Goal: Communication & Community: Answer question/provide support

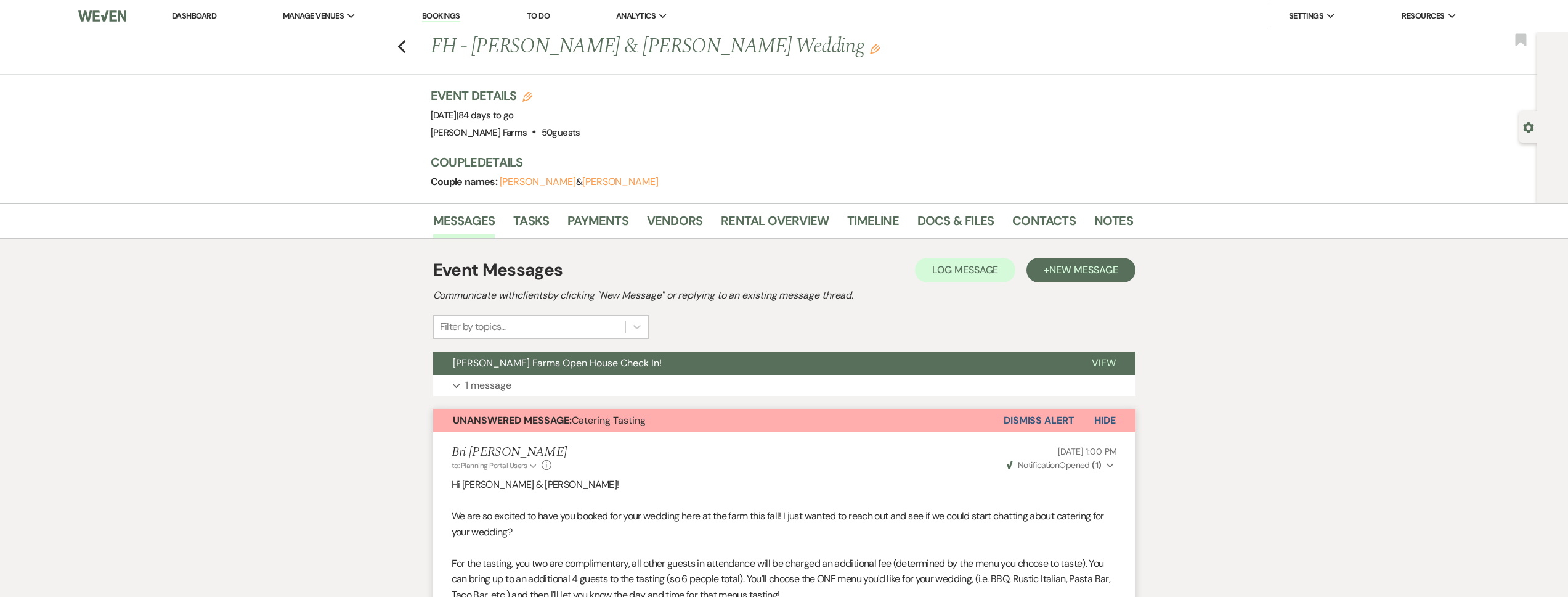
click at [205, 16] on link "Dashboard" at bounding box center [194, 15] width 45 height 10
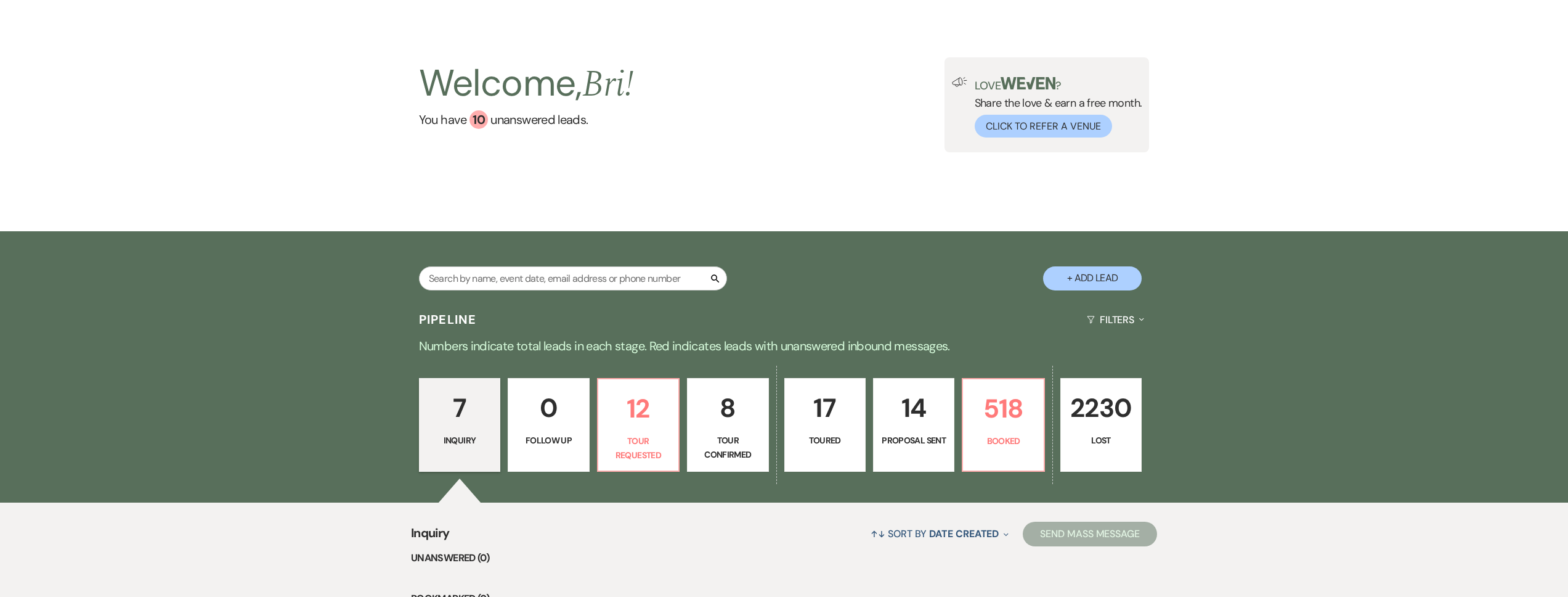
scroll to position [235, 0]
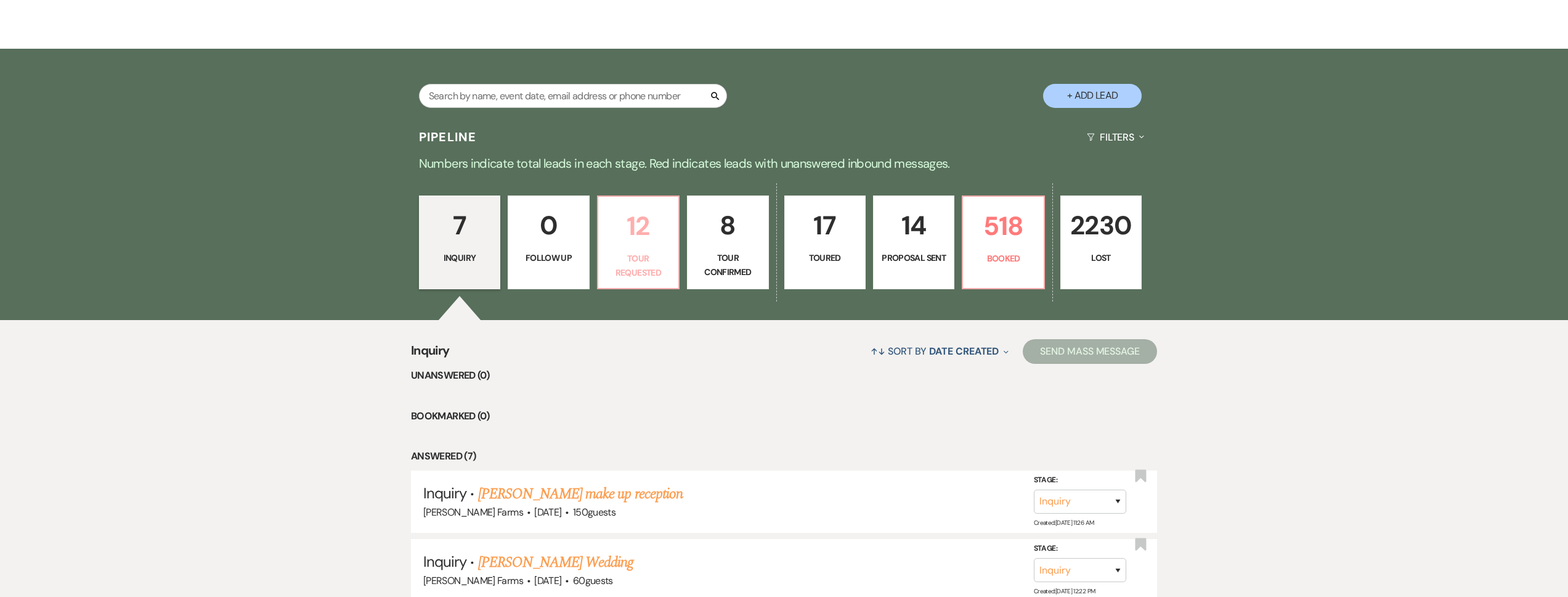
click at [637, 238] on p "12" at bounding box center [638, 226] width 65 height 42
select select "2"
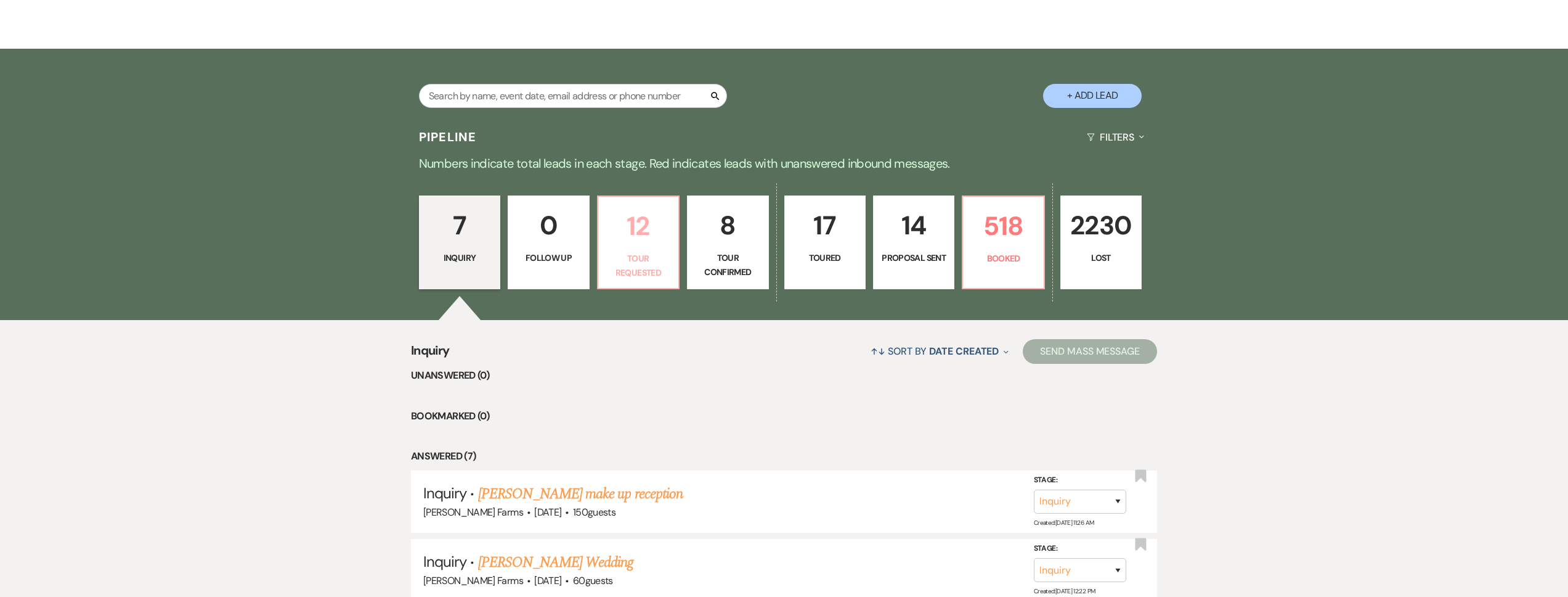
select select "2"
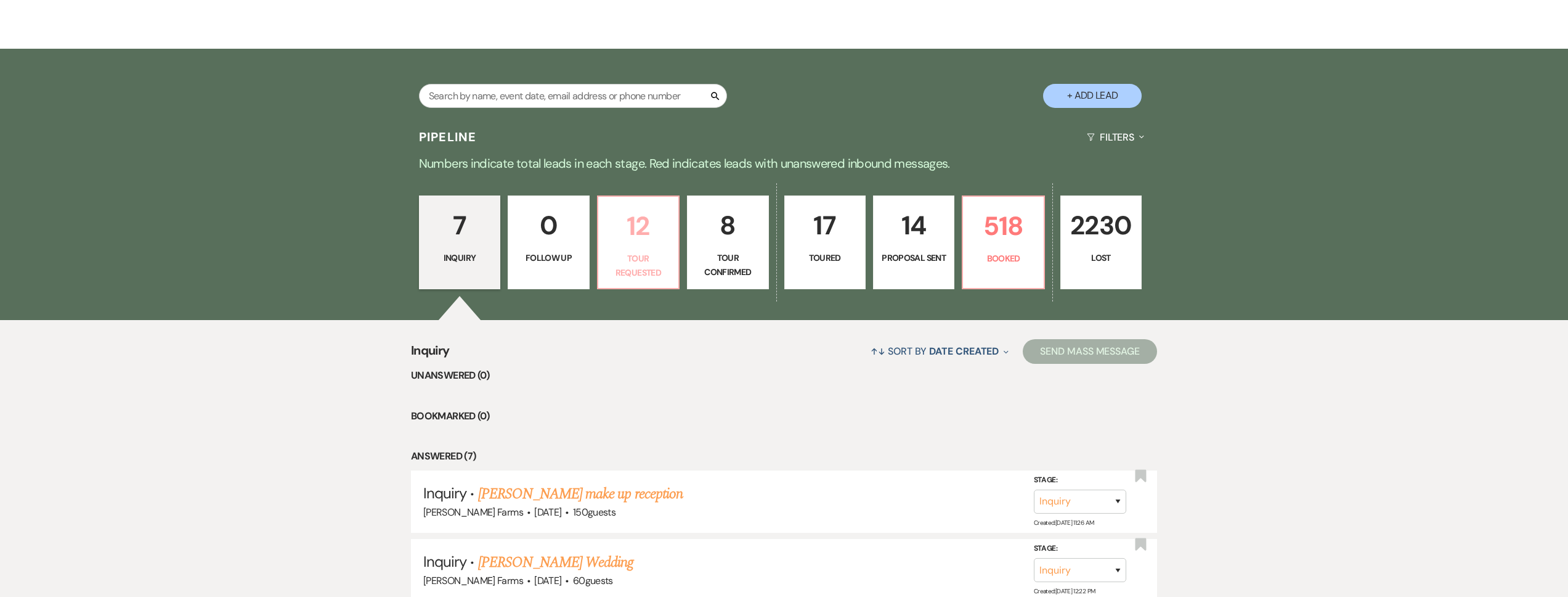
select select "2"
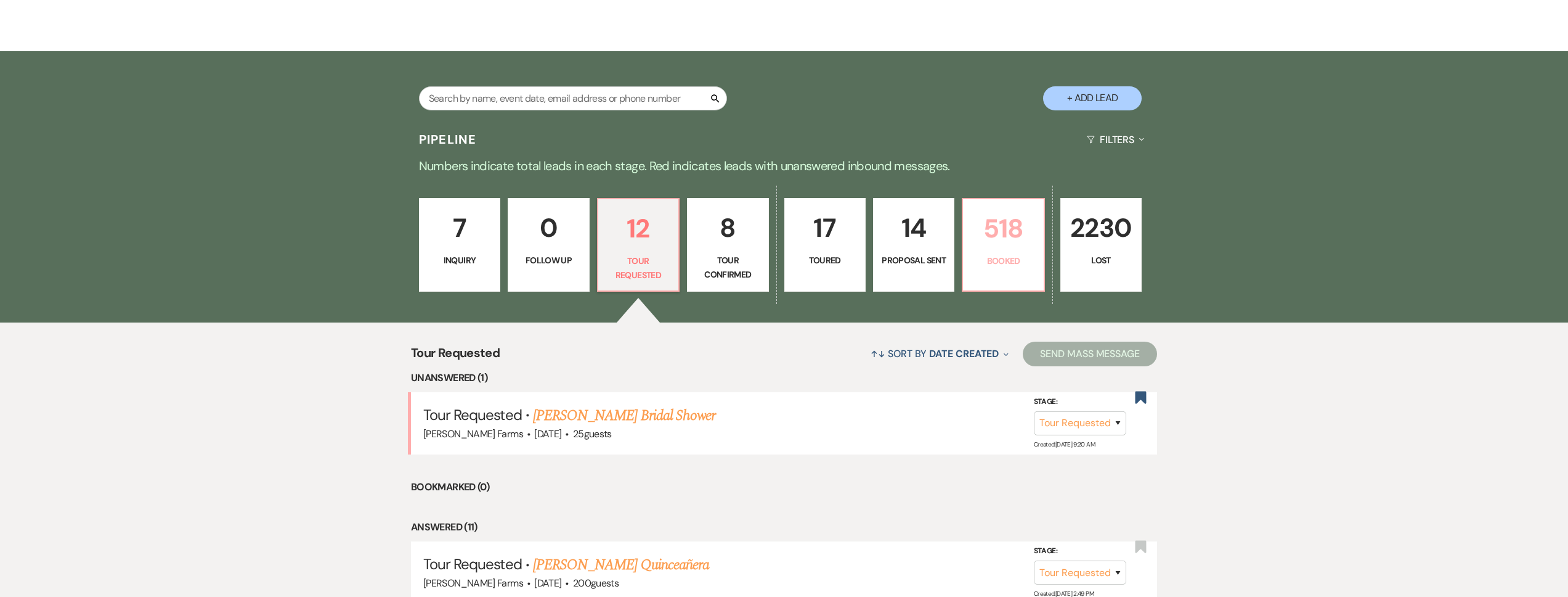
click at [977, 285] on link "518 Booked" at bounding box center [1003, 244] width 82 height 93
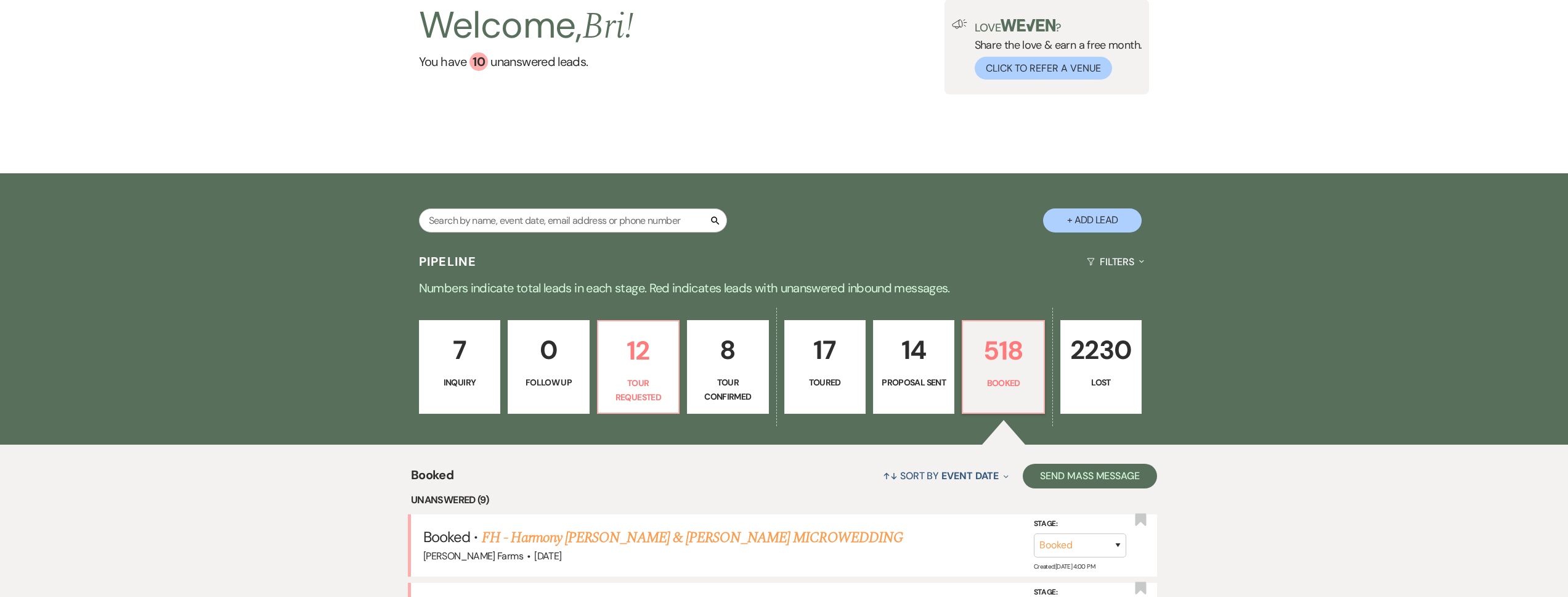
scroll to position [233, 0]
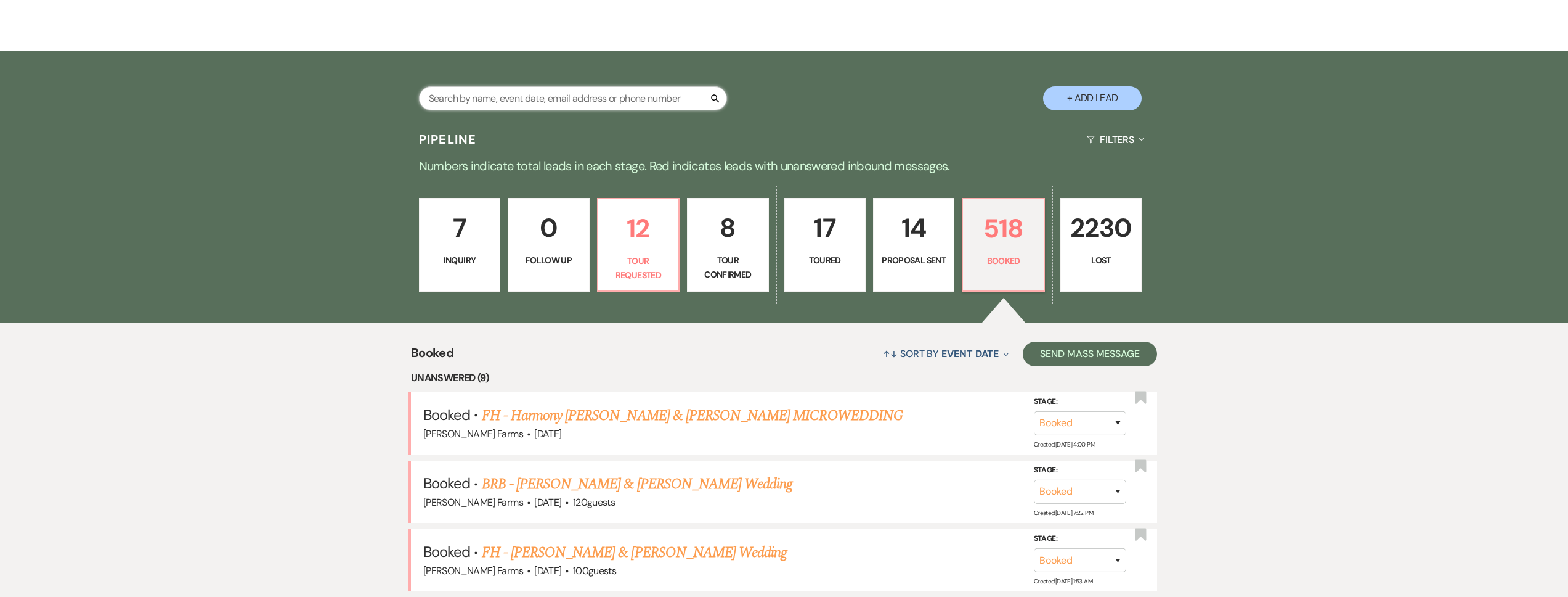
click at [447, 93] on input "text" at bounding box center [572, 98] width 308 height 24
type input "c"
click at [451, 107] on input "text" at bounding box center [572, 98] width 308 height 24
type input "[PERSON_NAME]"
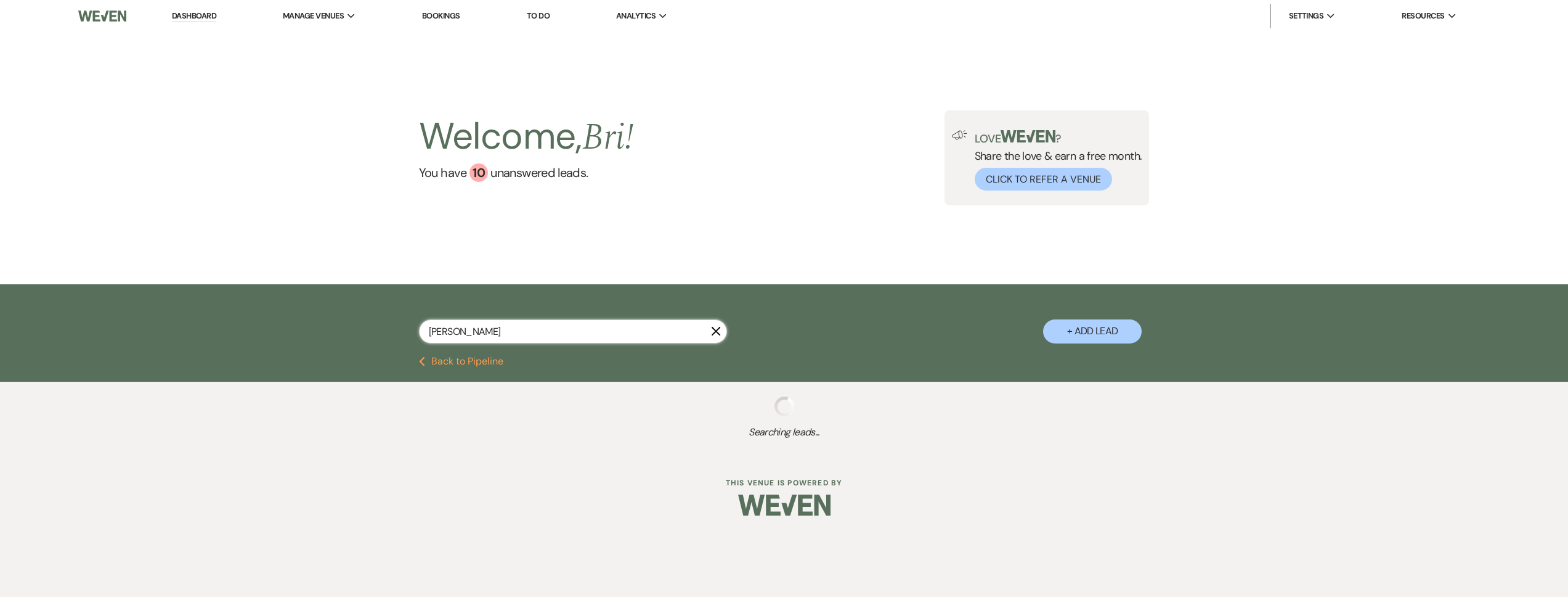
select select "4"
select select "8"
select select "5"
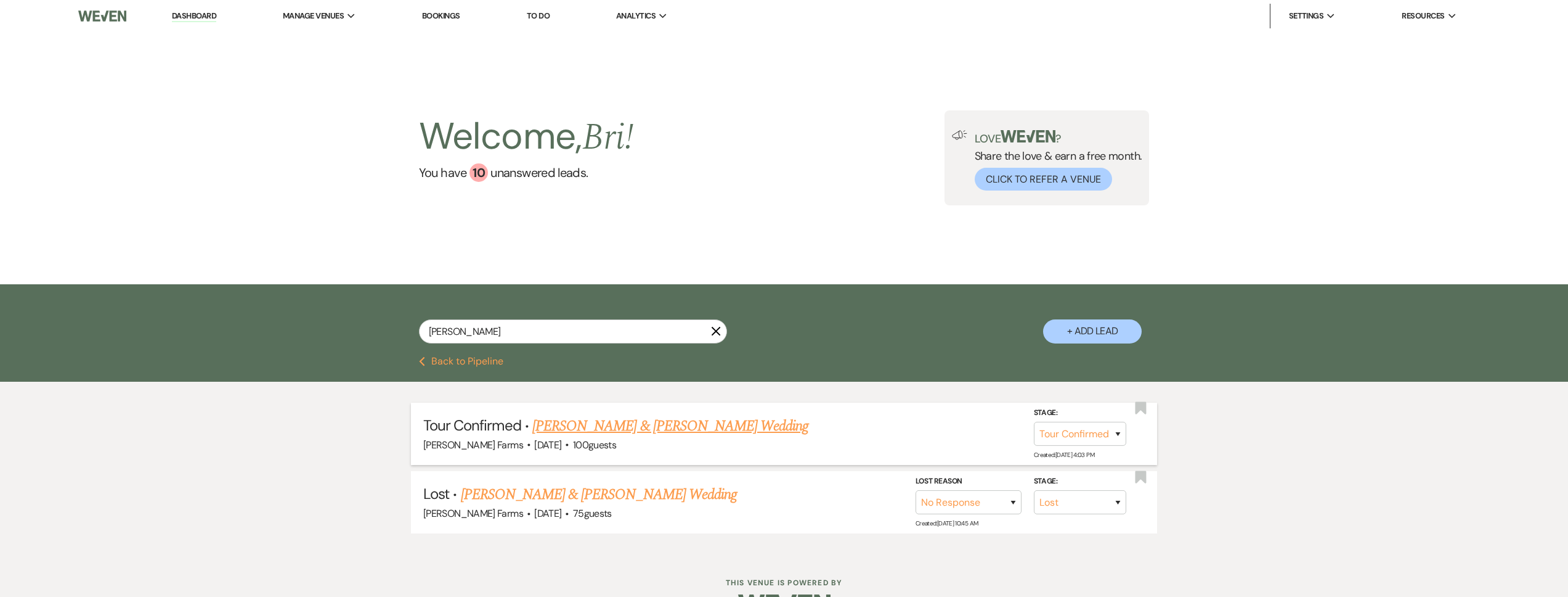
click at [612, 419] on link "[PERSON_NAME] & [PERSON_NAME] Wedding" at bounding box center [670, 426] width 276 height 22
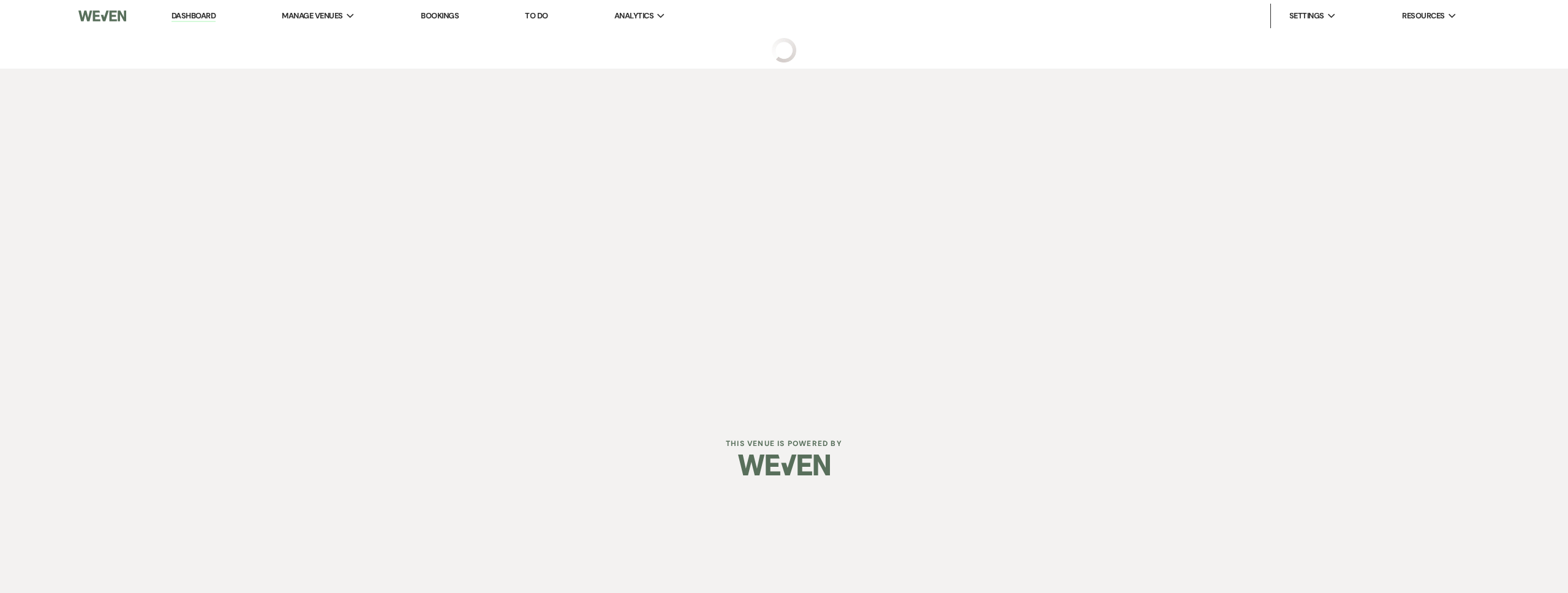
select select "4"
select select "5"
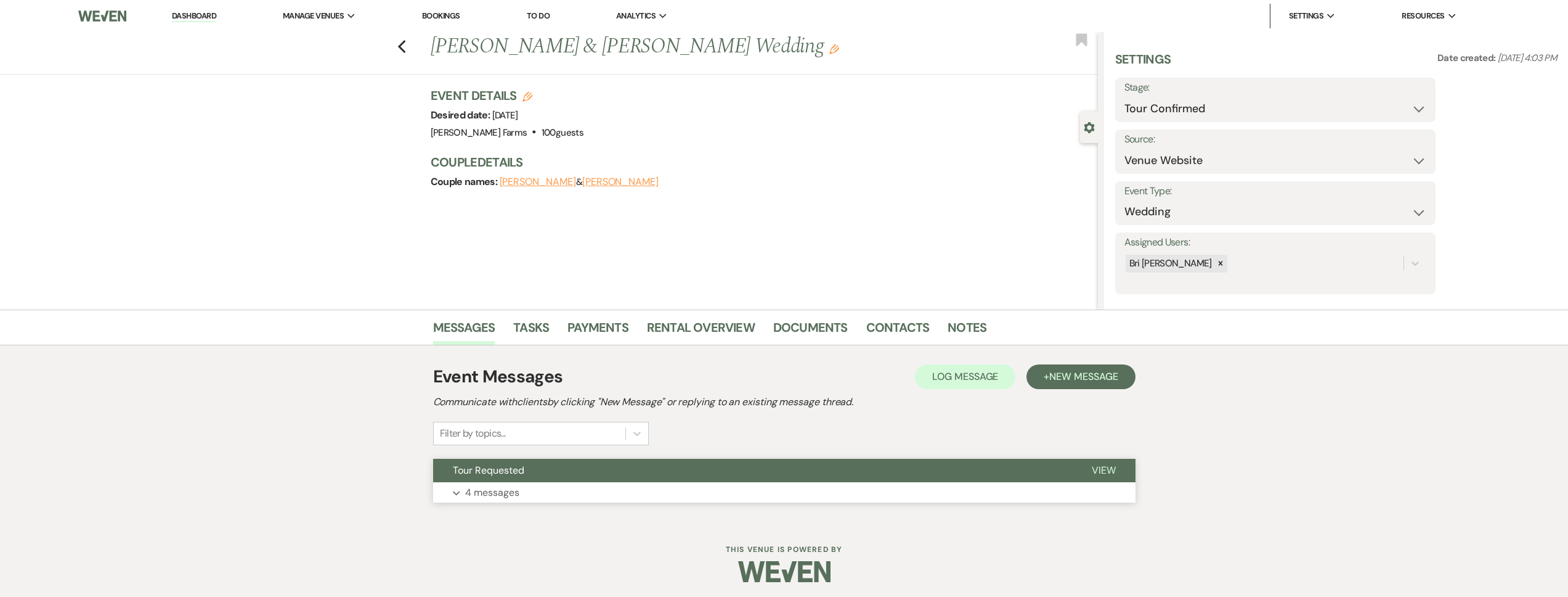
click at [544, 491] on button "Expand 4 messages" at bounding box center [784, 493] width 702 height 21
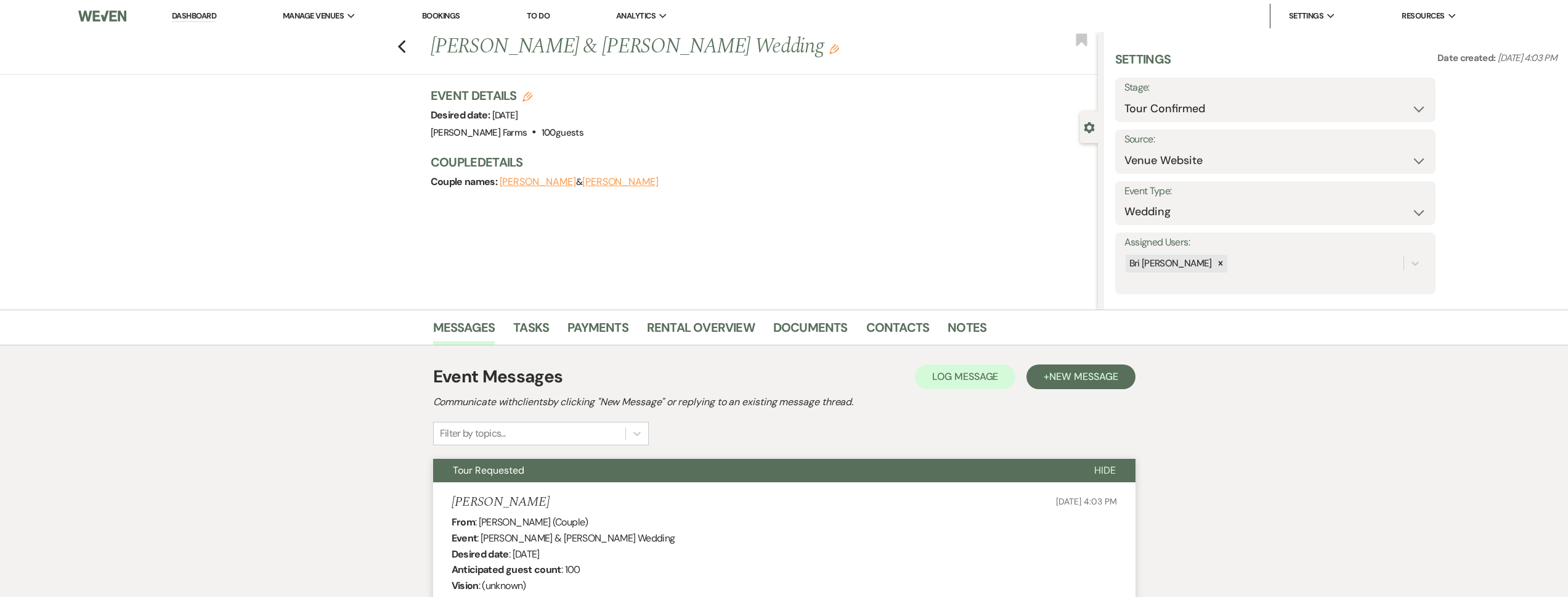
click at [196, 19] on link "Dashboard" at bounding box center [194, 16] width 45 height 12
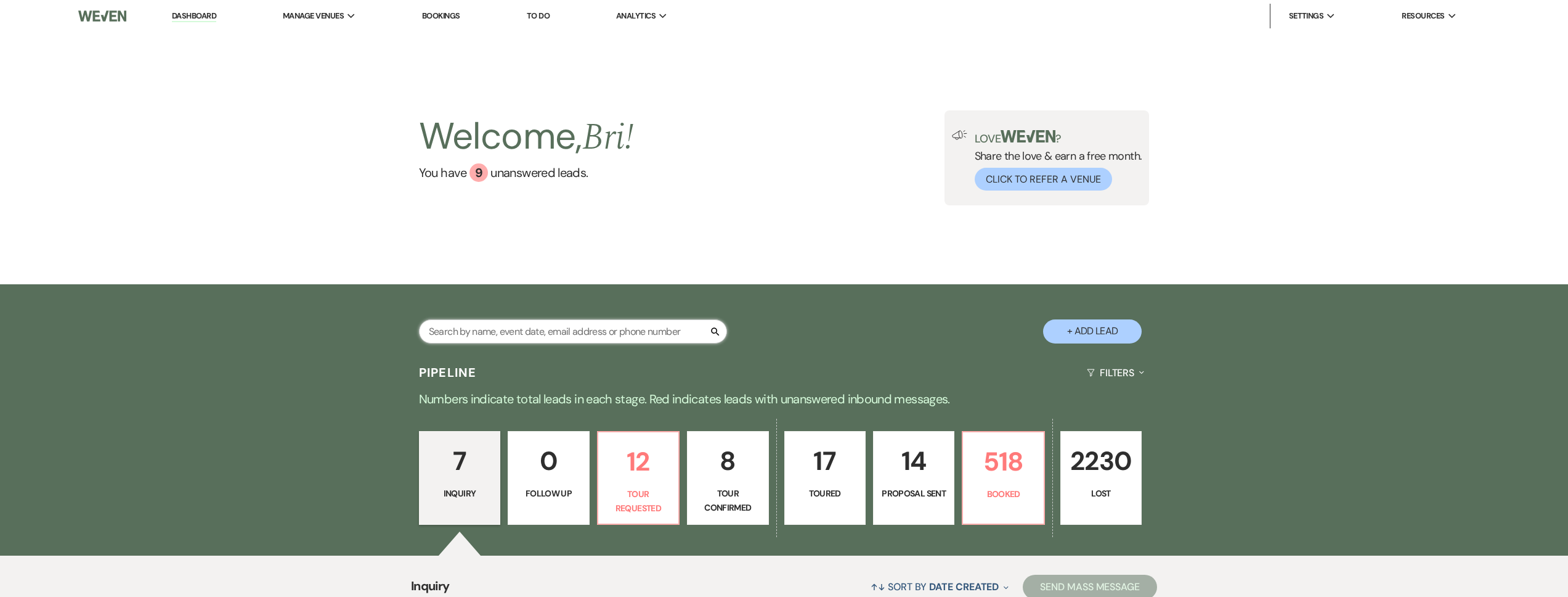
click at [525, 332] on input "text" at bounding box center [572, 331] width 308 height 24
type input "ashleigh"
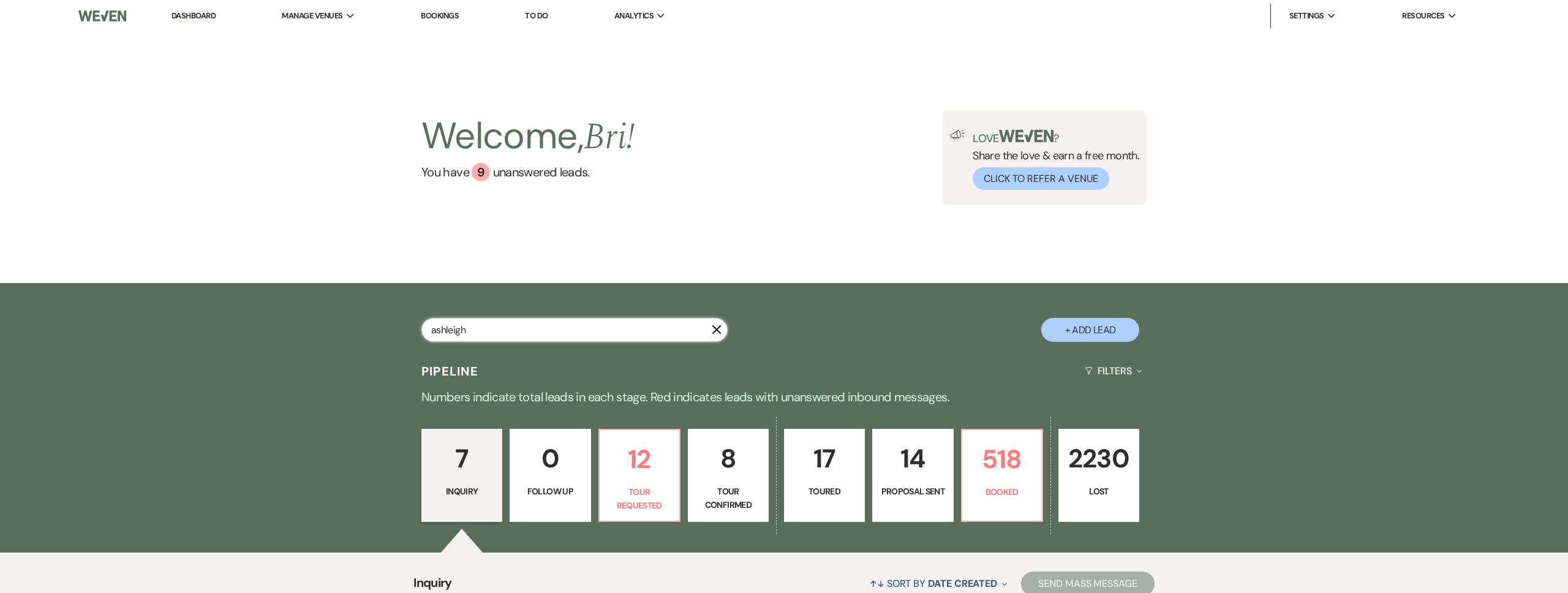
select select "4"
select select "8"
select select "6"
select select "8"
select select "5"
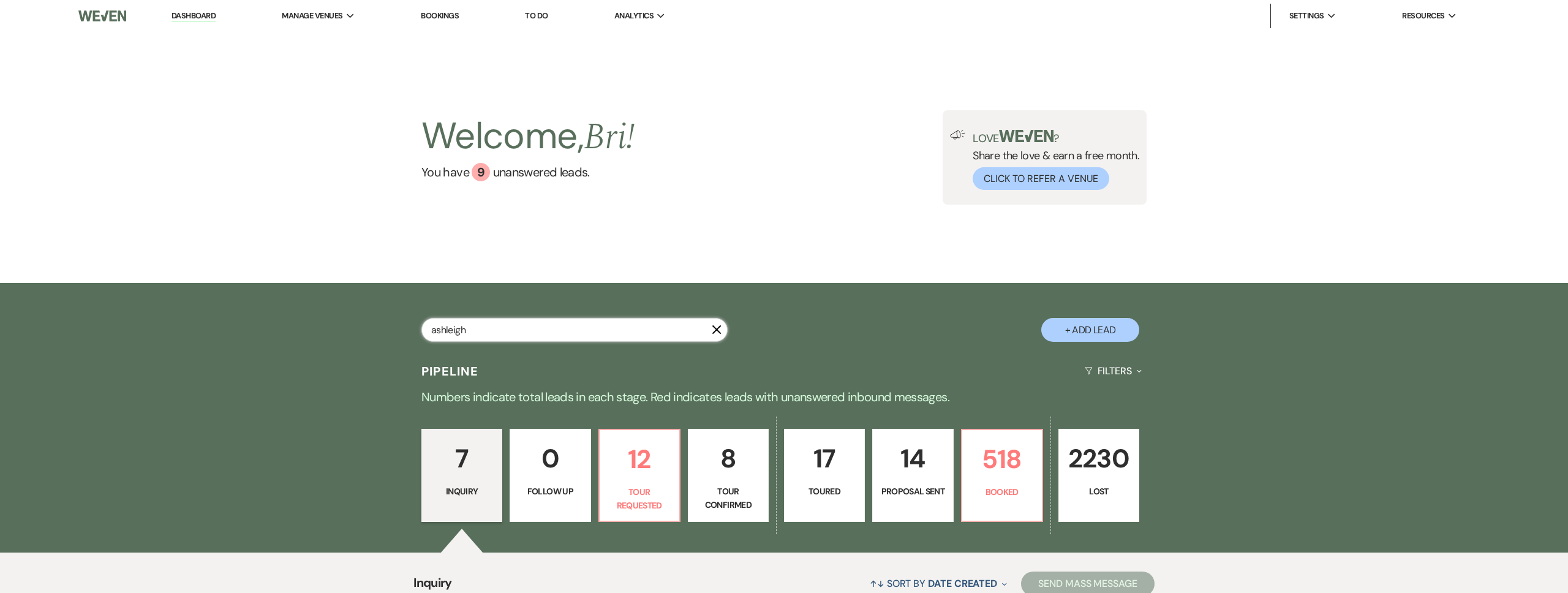
select select "8"
select select "5"
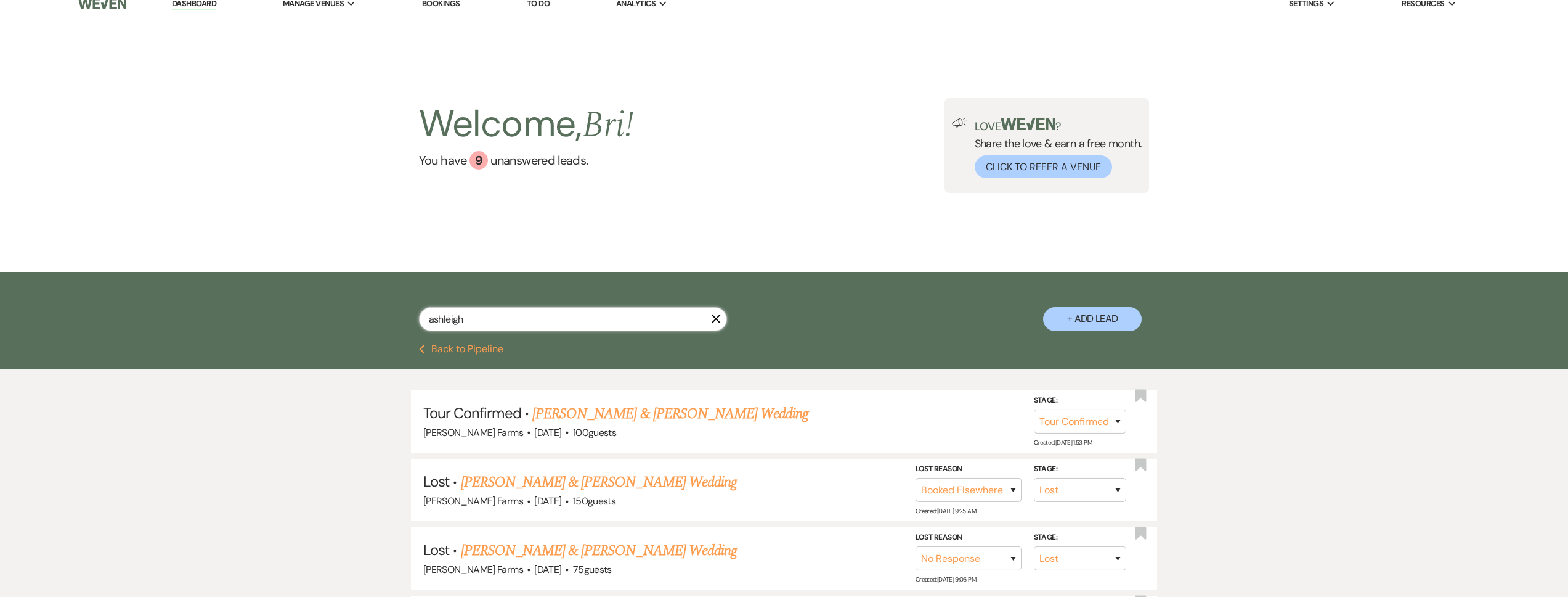
scroll to position [77, 0]
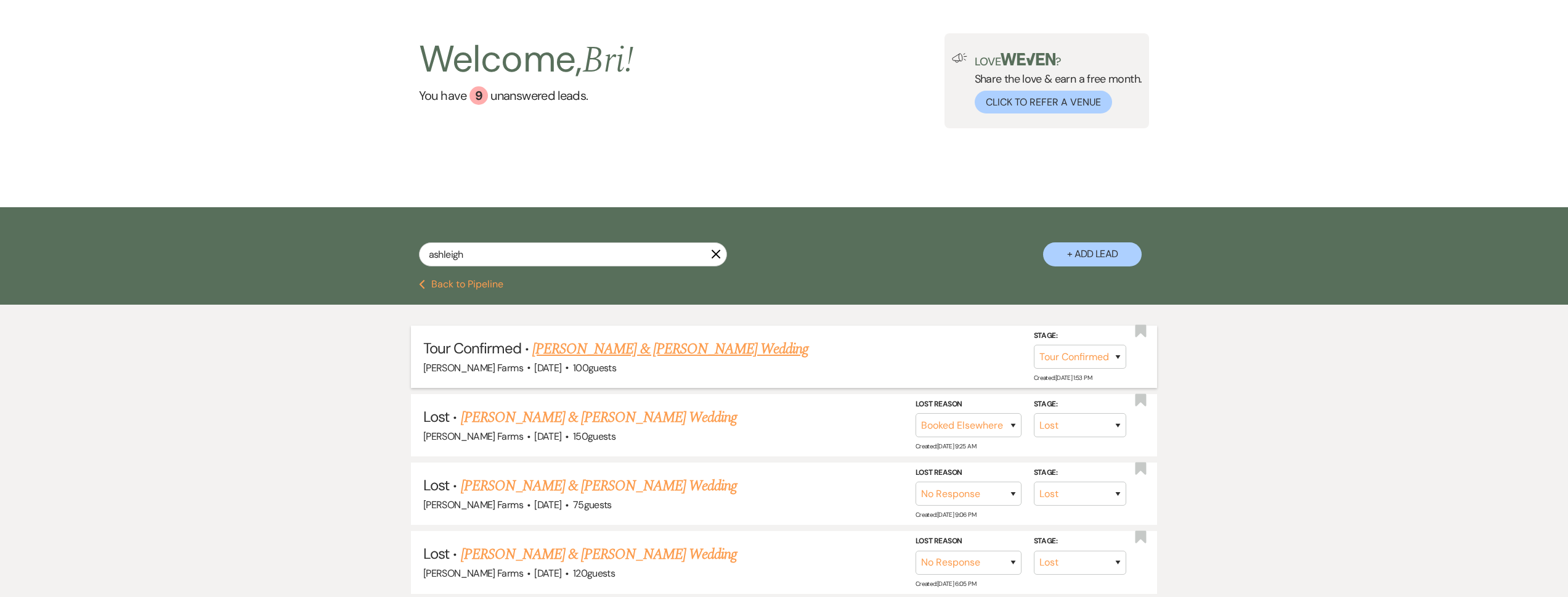
click at [599, 362] on span "100 guests" at bounding box center [594, 368] width 43 height 13
click at [604, 350] on link "[PERSON_NAME] & [PERSON_NAME] Wedding" at bounding box center [670, 349] width 276 height 22
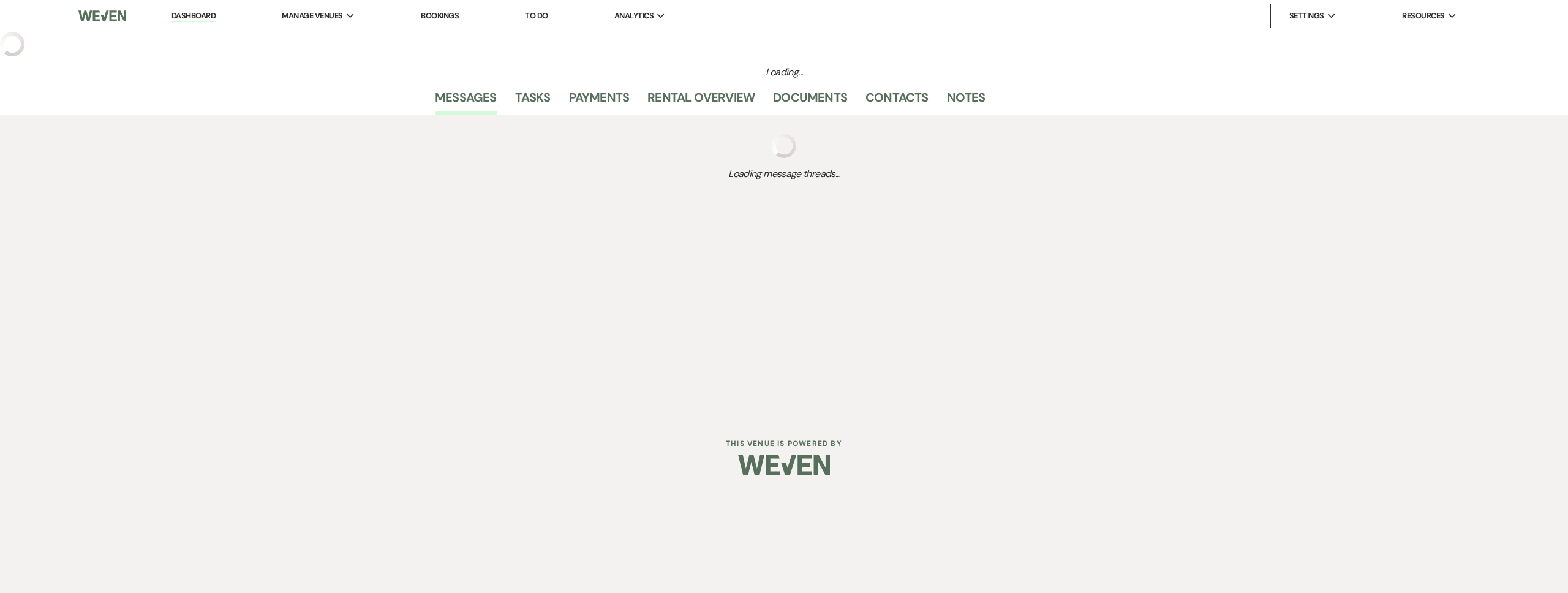
select select "4"
select select "5"
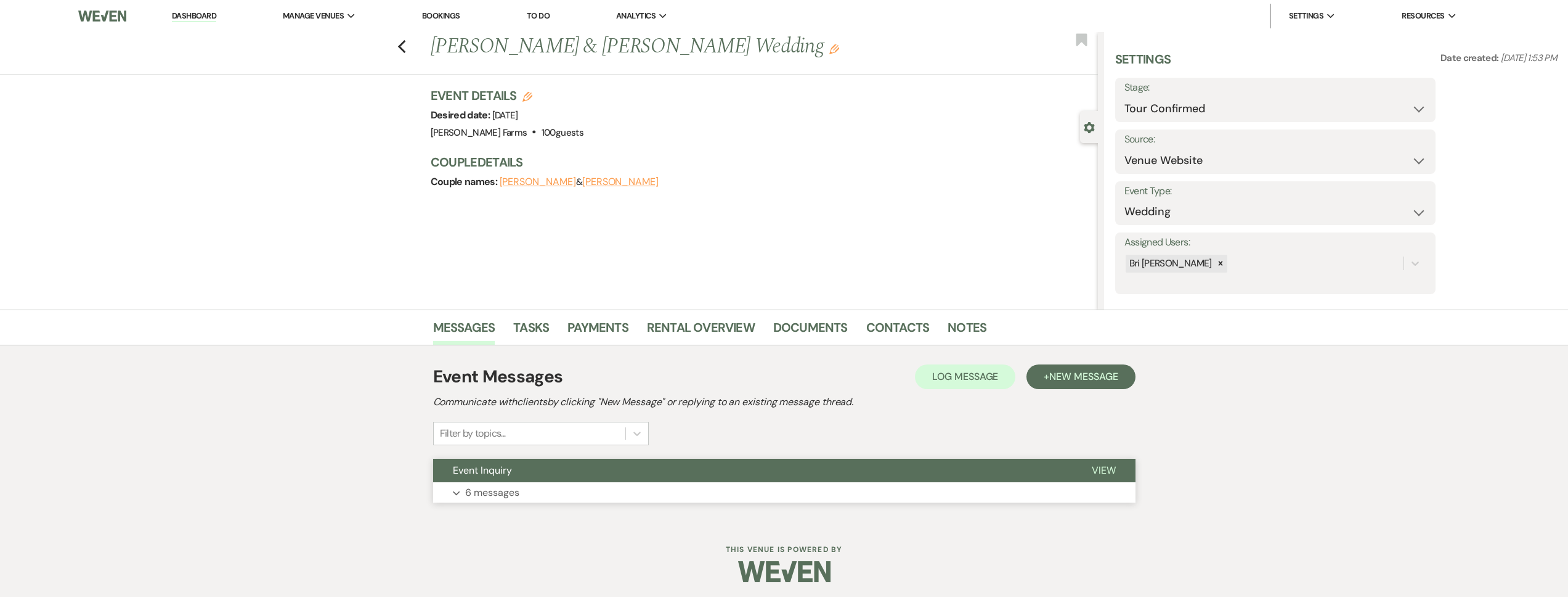
click at [594, 465] on button "Event Inquiry" at bounding box center [752, 471] width 639 height 24
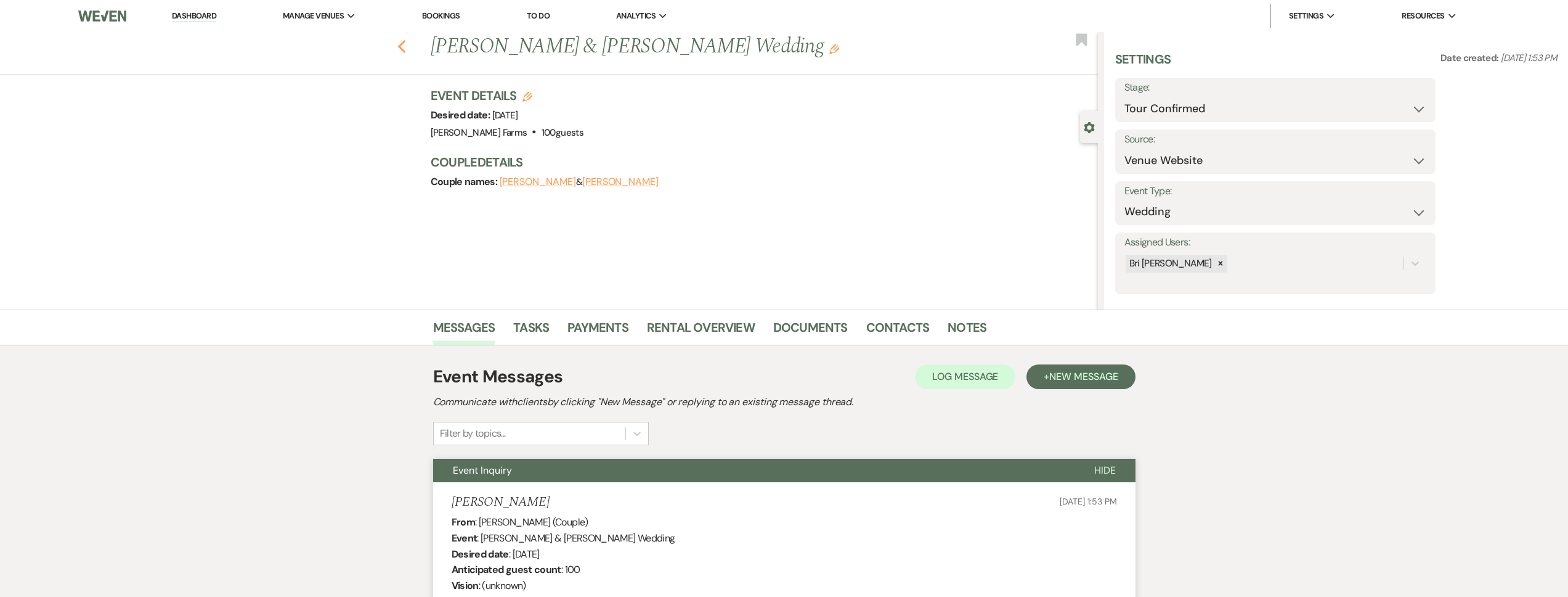
click at [405, 43] on use "button" at bounding box center [401, 46] width 8 height 13
select select "4"
select select "8"
select select "6"
select select "8"
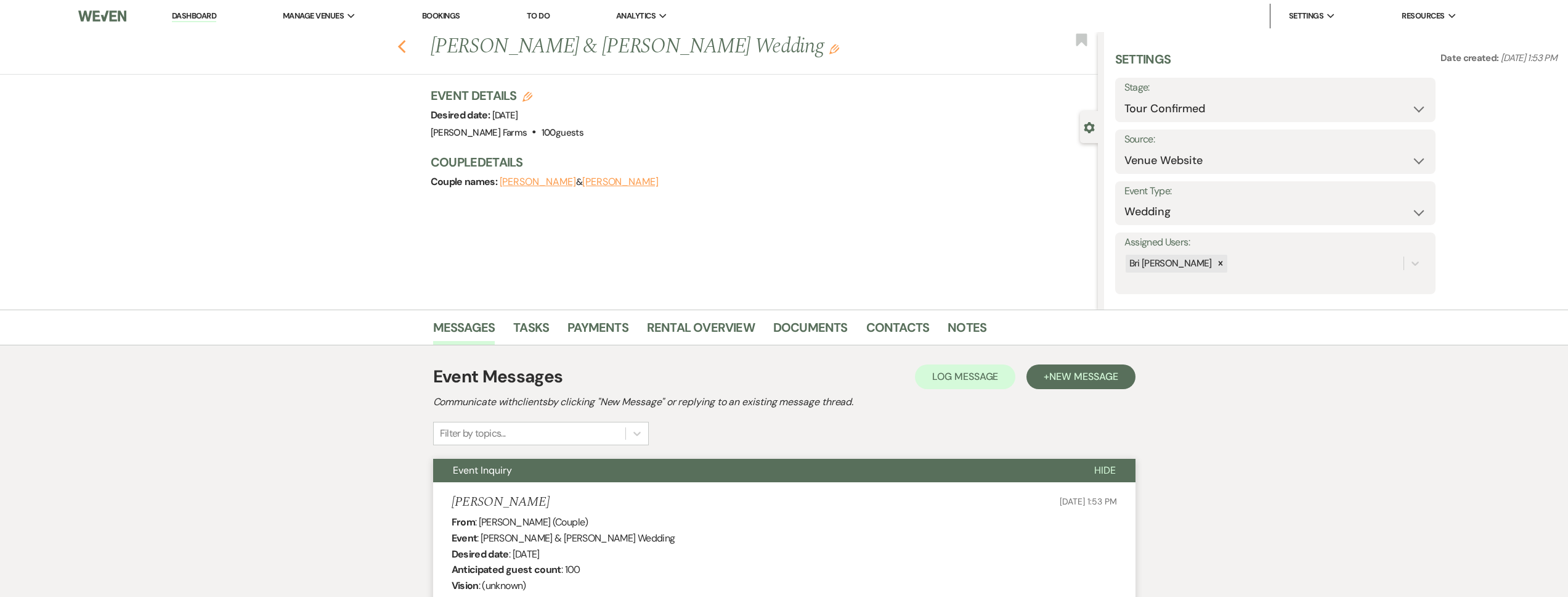
select select "5"
select select "8"
select select "5"
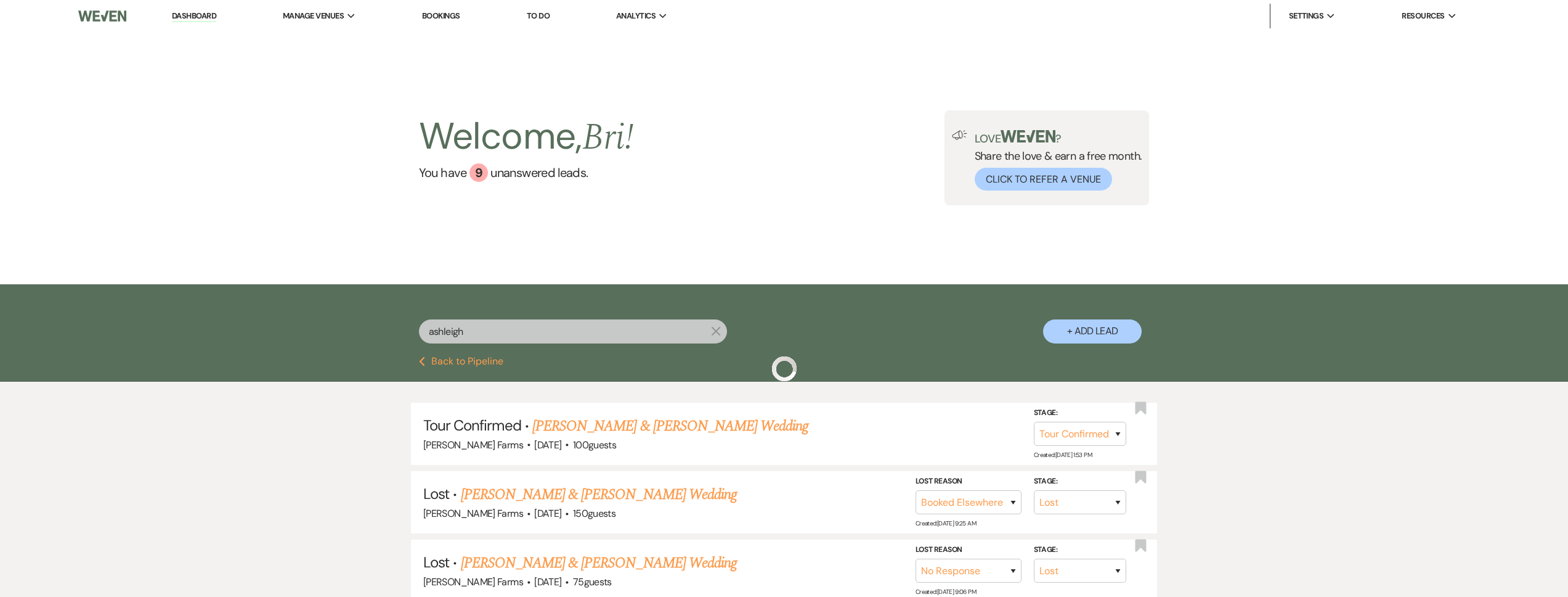
scroll to position [77, 0]
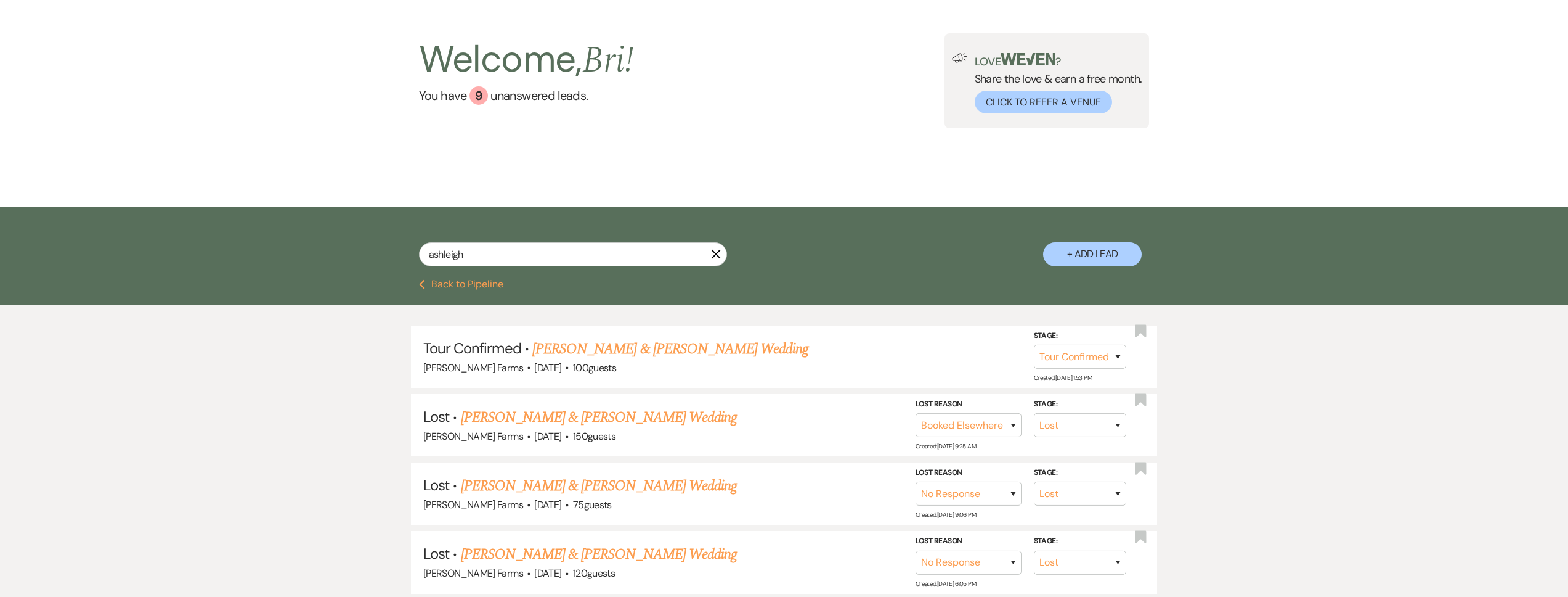
click at [442, 282] on button "Previous Back to Pipeline" at bounding box center [461, 284] width 85 height 10
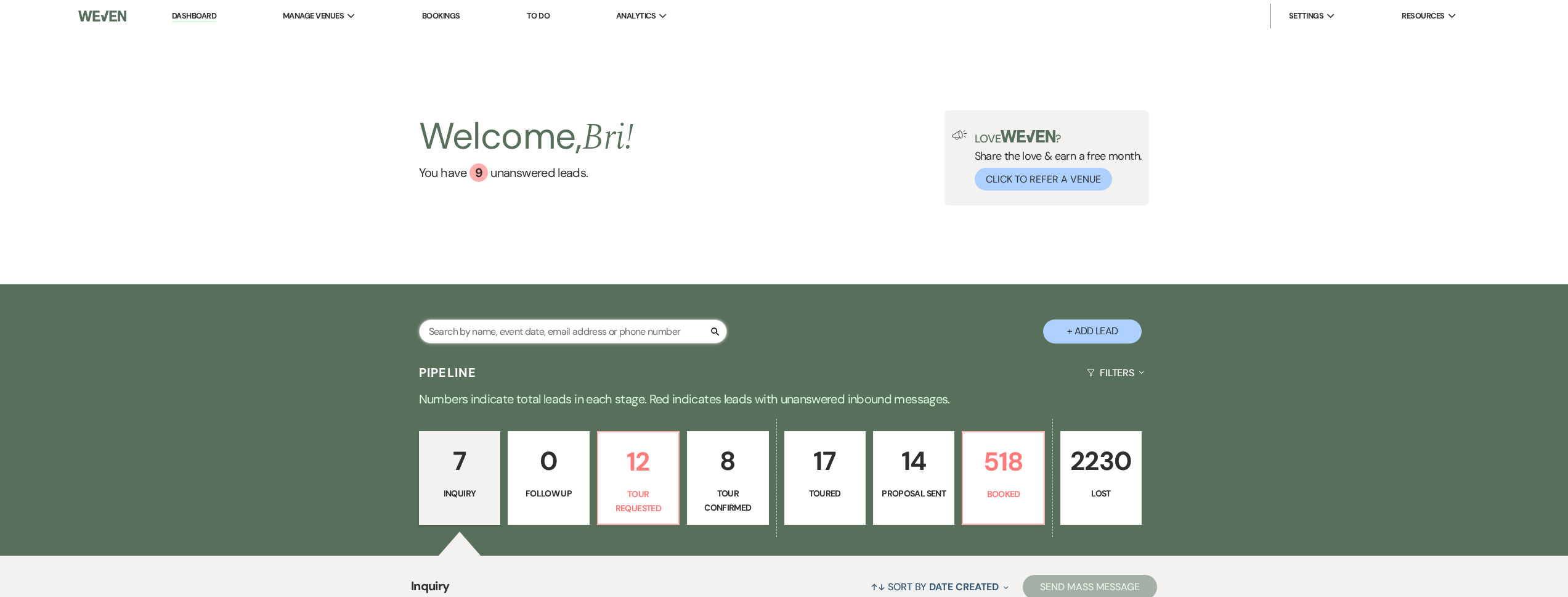
click at [476, 326] on input "text" at bounding box center [572, 331] width 308 height 24
type input "[PERSON_NAME]"
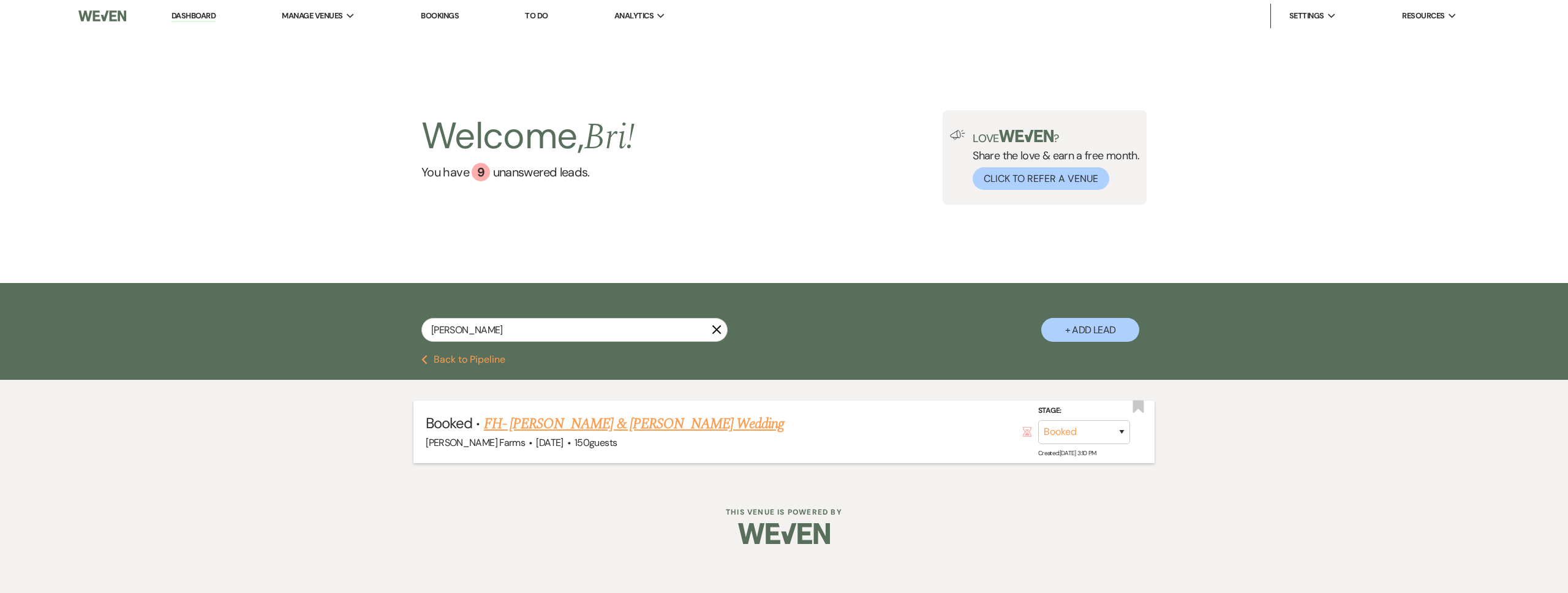
click at [602, 426] on link "FH- [PERSON_NAME] & [PERSON_NAME] Wedding" at bounding box center [634, 424] width 301 height 22
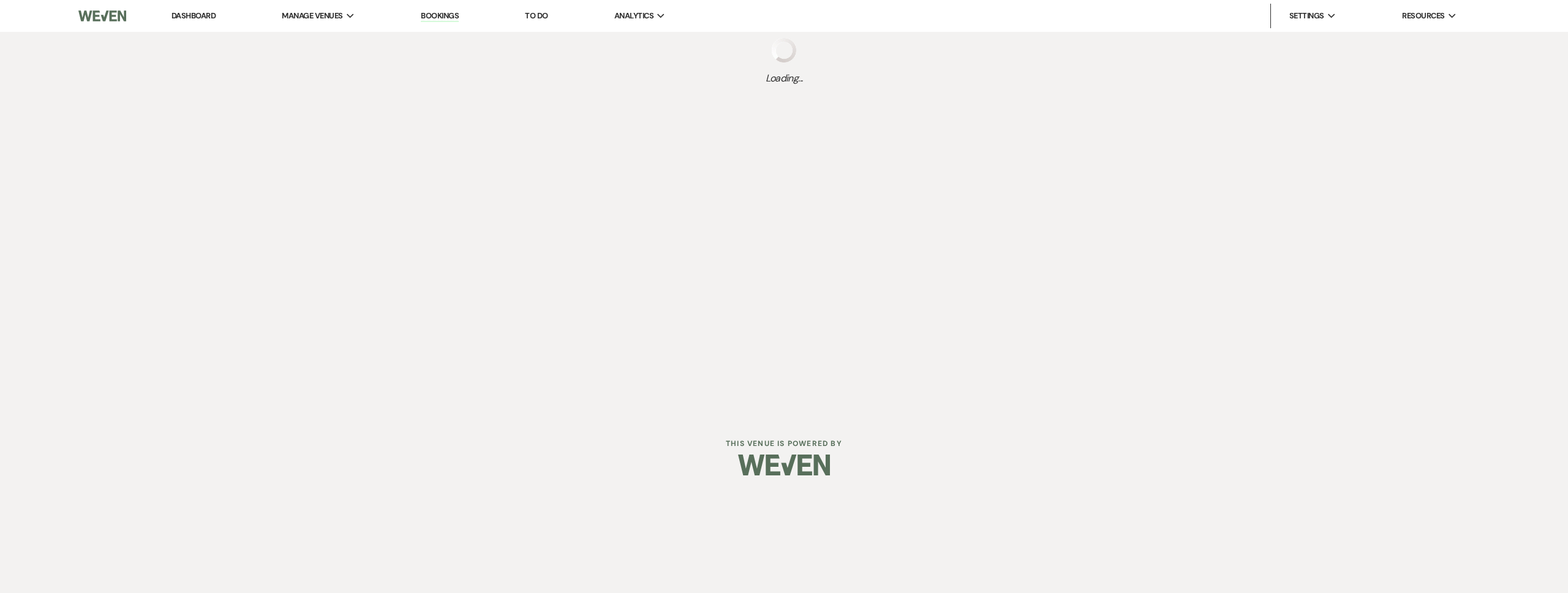
select select "5"
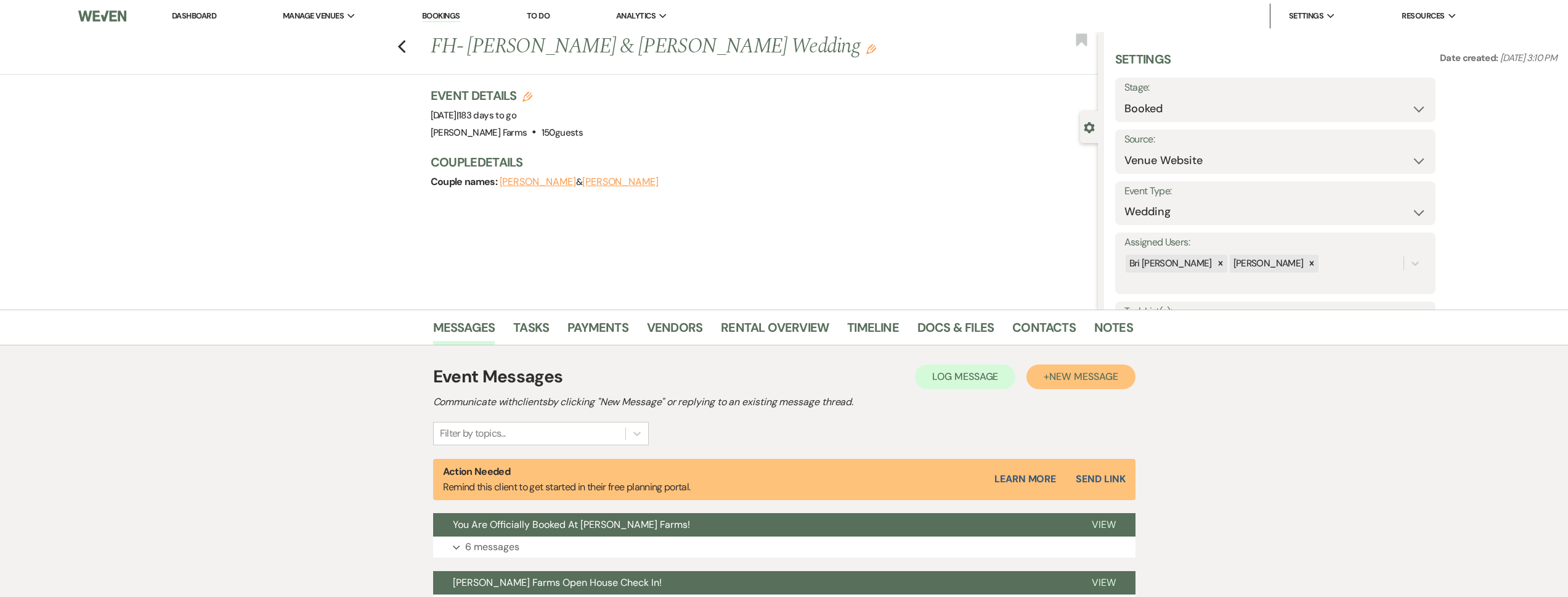
click at [1080, 382] on span "New Message" at bounding box center [1083, 377] width 68 height 13
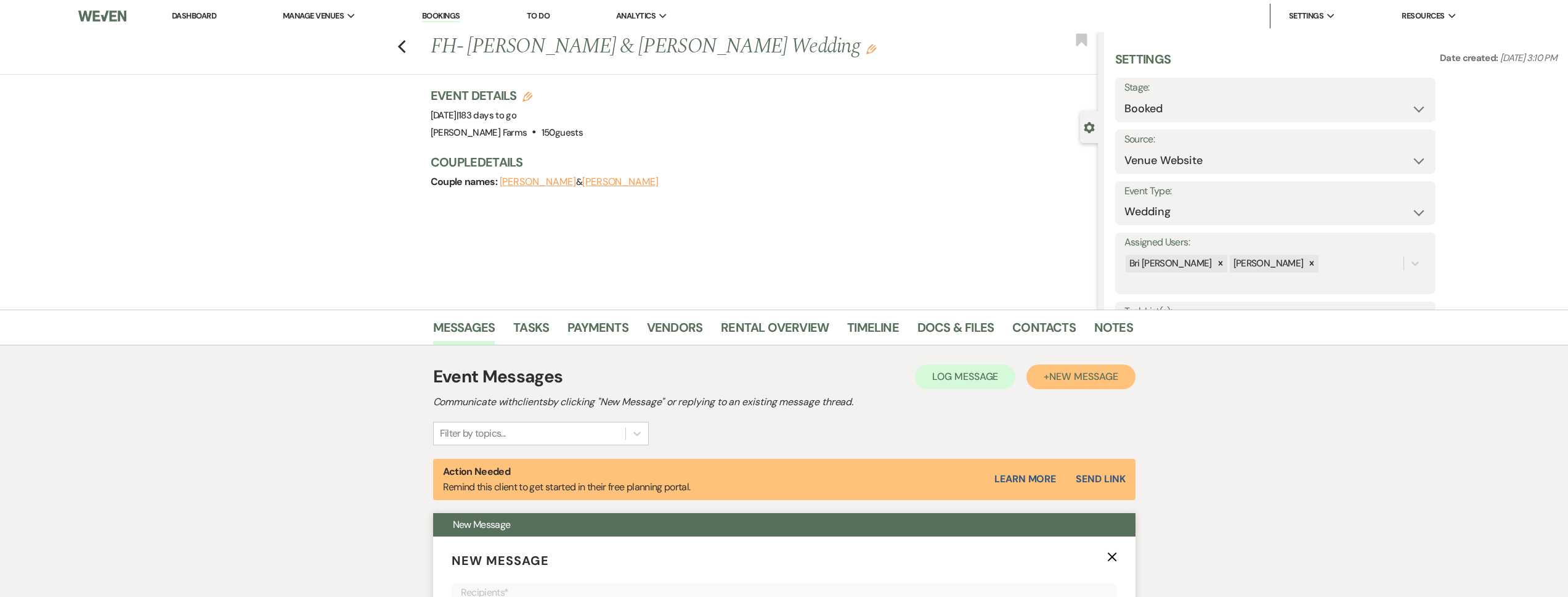
scroll to position [403, 0]
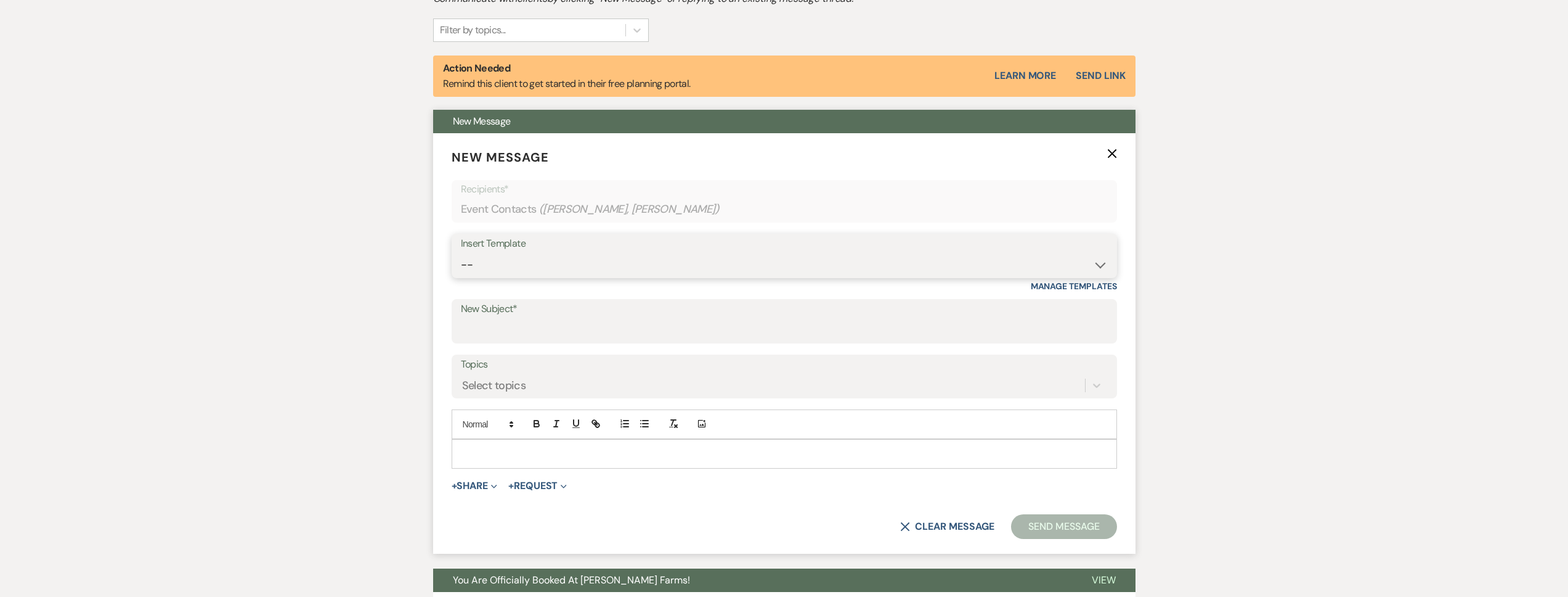
click at [571, 269] on select "-- Tour Request Response Follow Up Contract (Pre-Booked Leads) Weven Planning P…" at bounding box center [784, 264] width 647 height 24
select select "2893"
click at [461, 253] on select "-- Tour Request Response Follow Up Contract (Pre-Booked Leads) Weven Planning P…" at bounding box center [784, 264] width 647 height 24
type input "Catering Tasting"
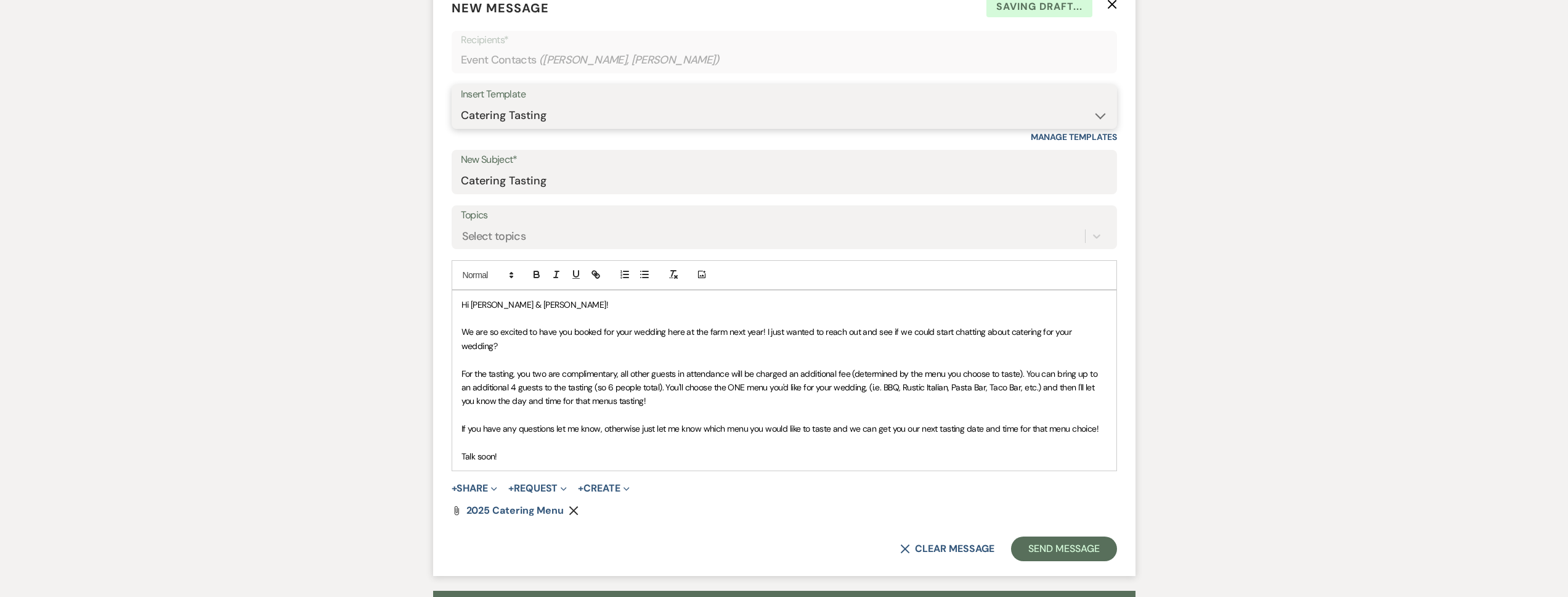
scroll to position [603, 0]
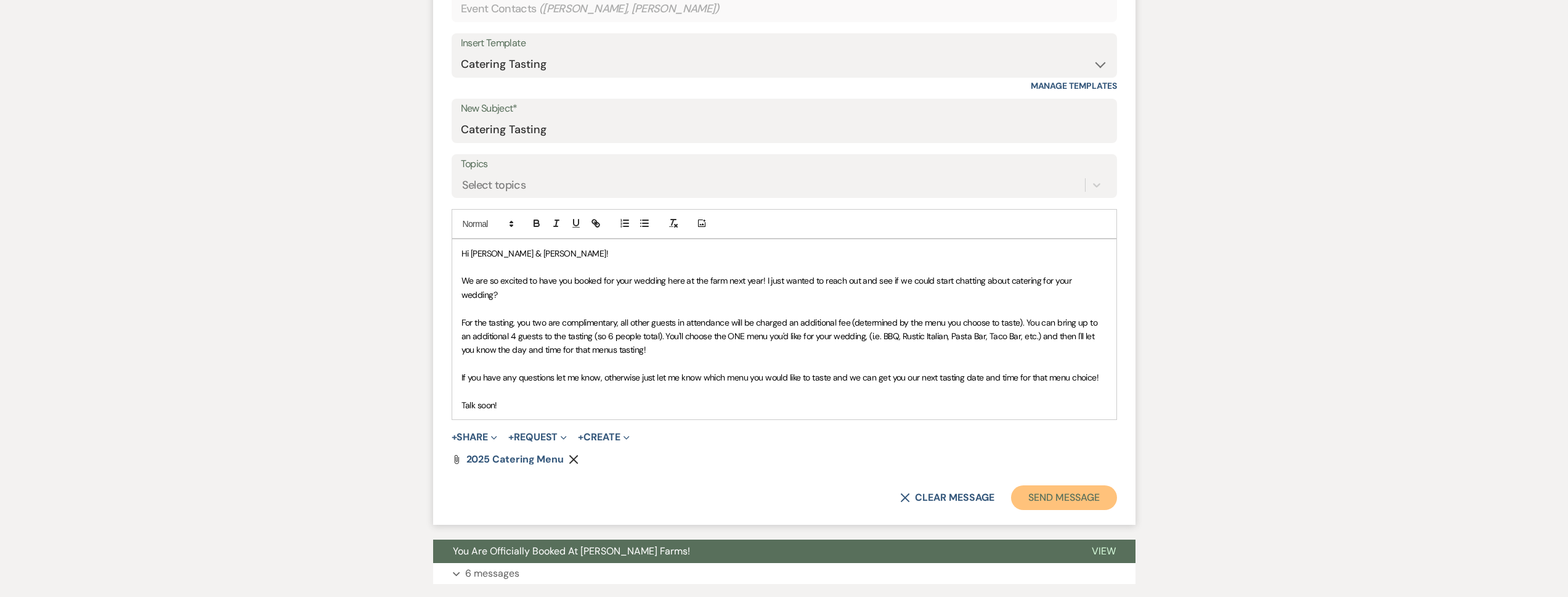
drag, startPoint x: 1052, startPoint y: 488, endPoint x: 1041, endPoint y: 476, distance: 16.3
click at [1052, 488] on button "Send Message" at bounding box center [1064, 497] width 105 height 24
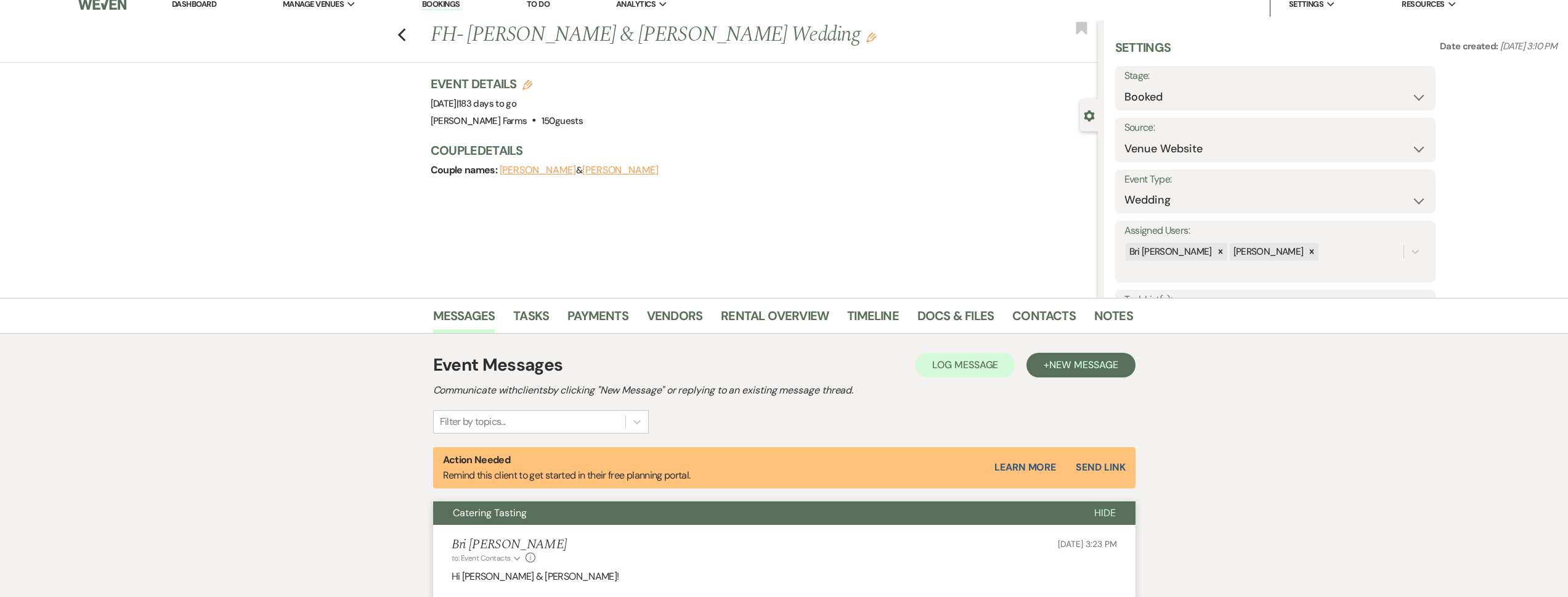
scroll to position [0, 0]
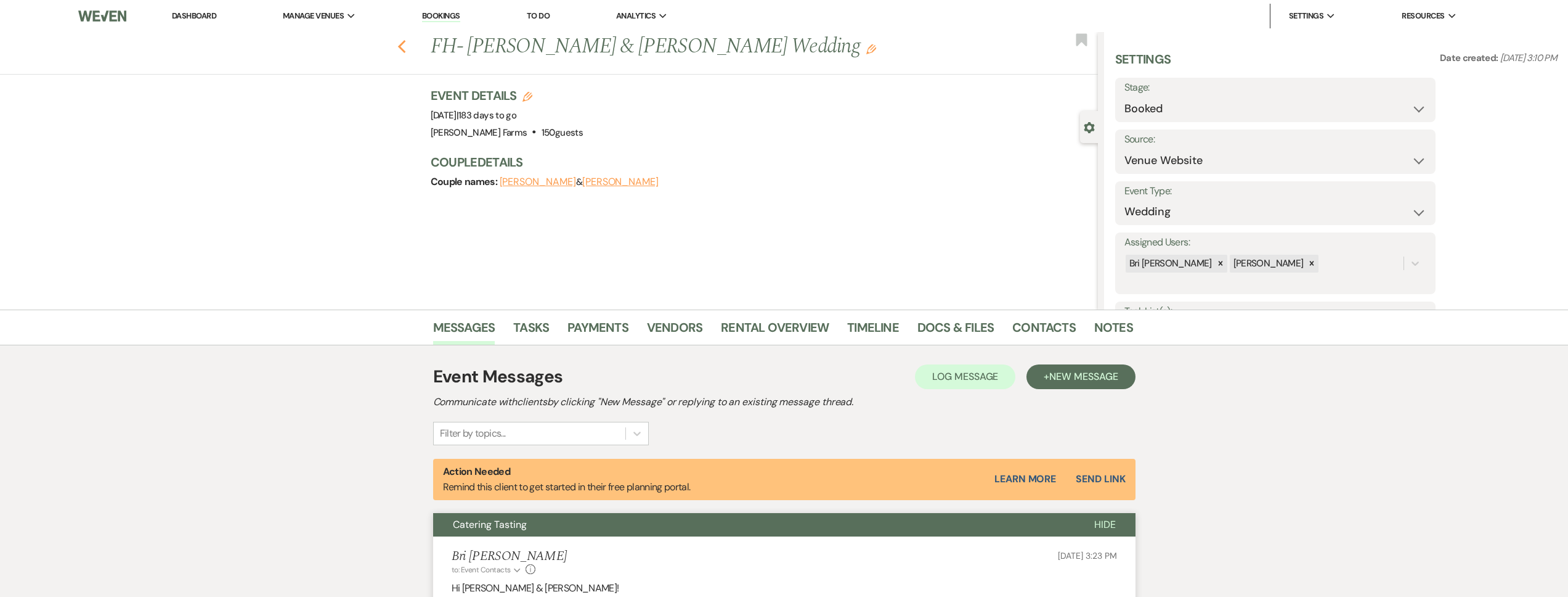
click at [407, 41] on icon "Previous" at bounding box center [402, 46] width 9 height 15
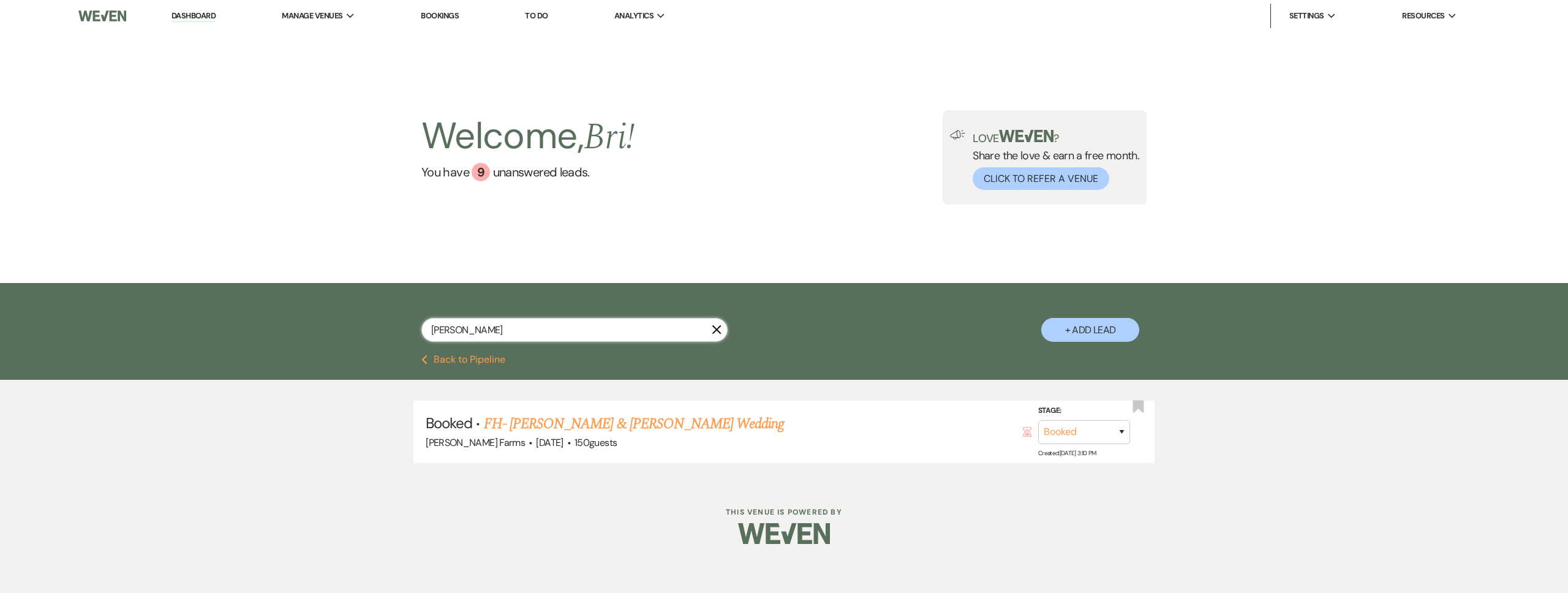
drag, startPoint x: 471, startPoint y: 334, endPoint x: 404, endPoint y: 329, distance: 67.2
click at [404, 329] on div "[PERSON_NAME] X + Add Lead" at bounding box center [784, 320] width 882 height 62
type input "[PERSON_NAME]"
select select "8"
select select "4"
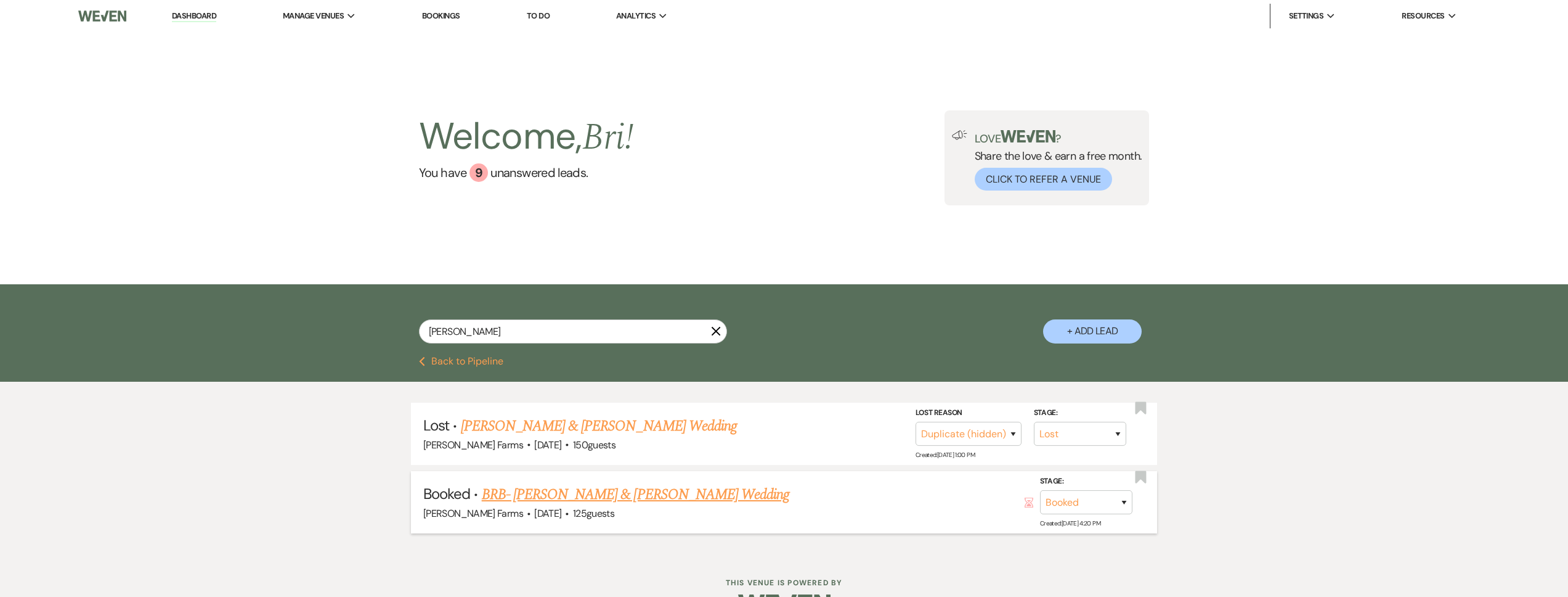
click at [556, 500] on link "BRB- [PERSON_NAME] & [PERSON_NAME] Wedding" at bounding box center [636, 494] width 308 height 22
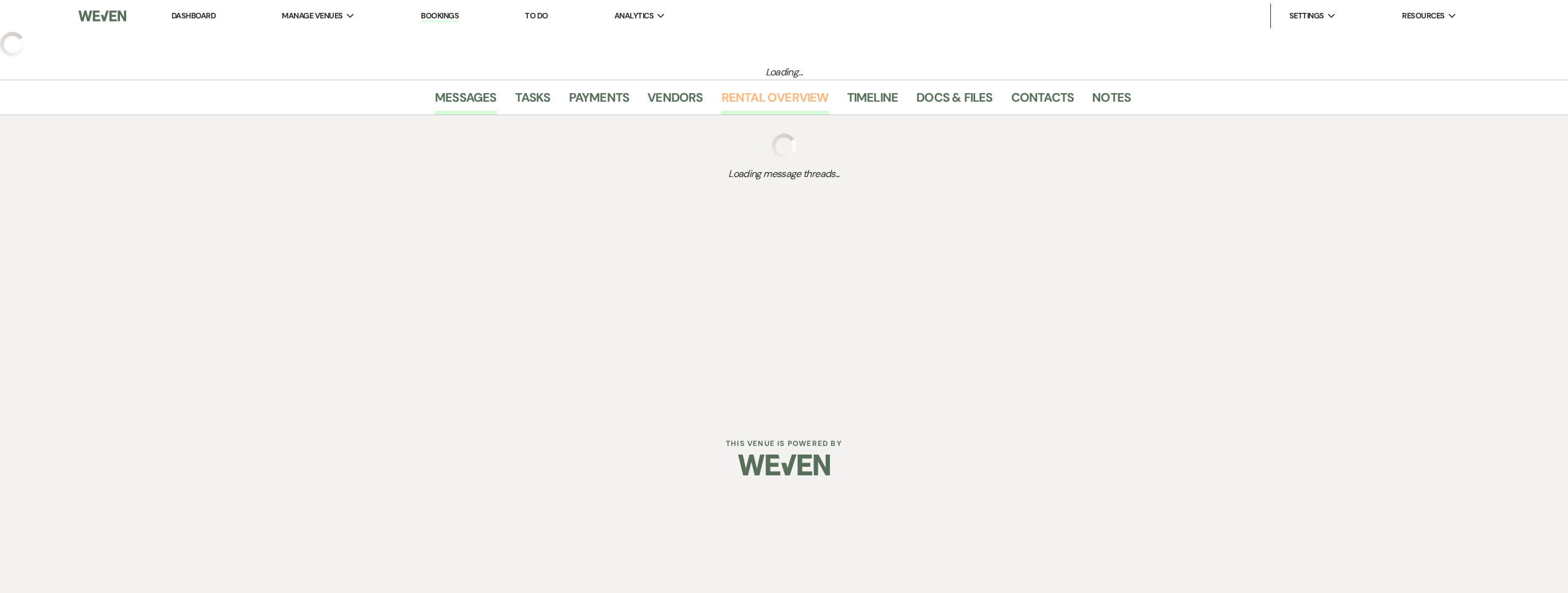
select select "5"
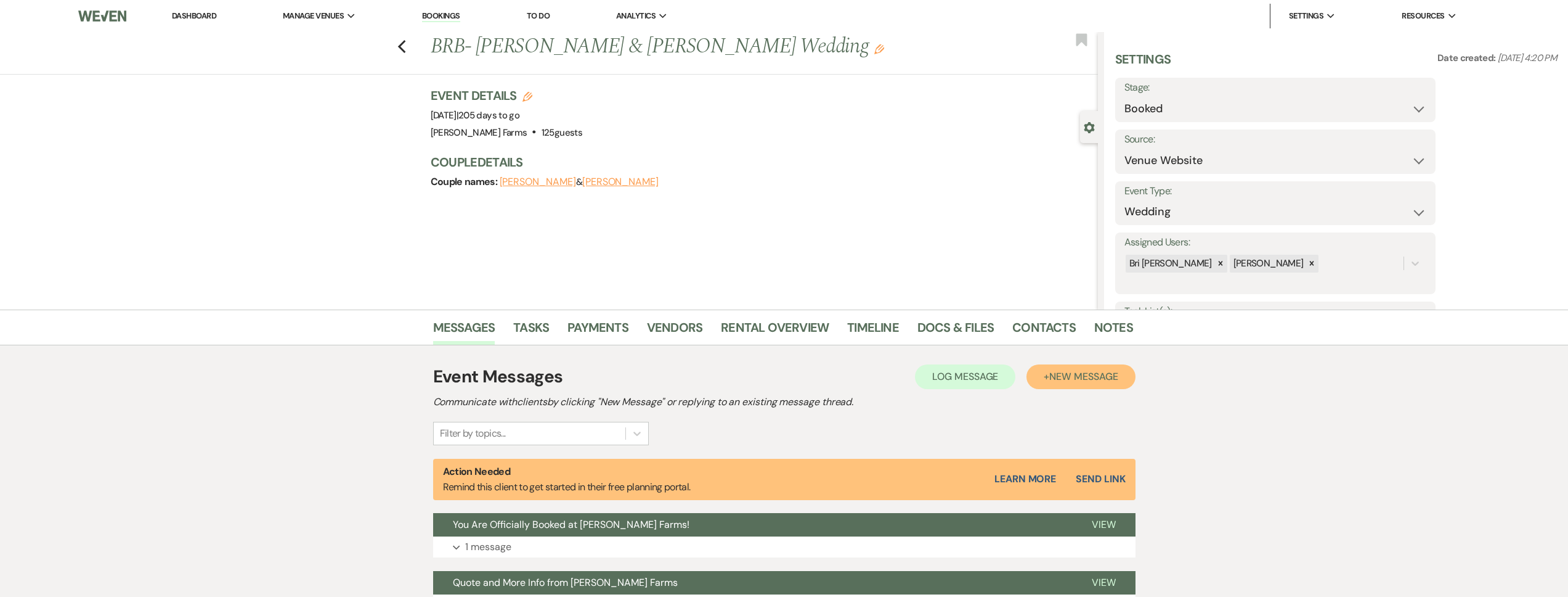
click at [1062, 364] on button "+ New Message" at bounding box center [1080, 376] width 108 height 24
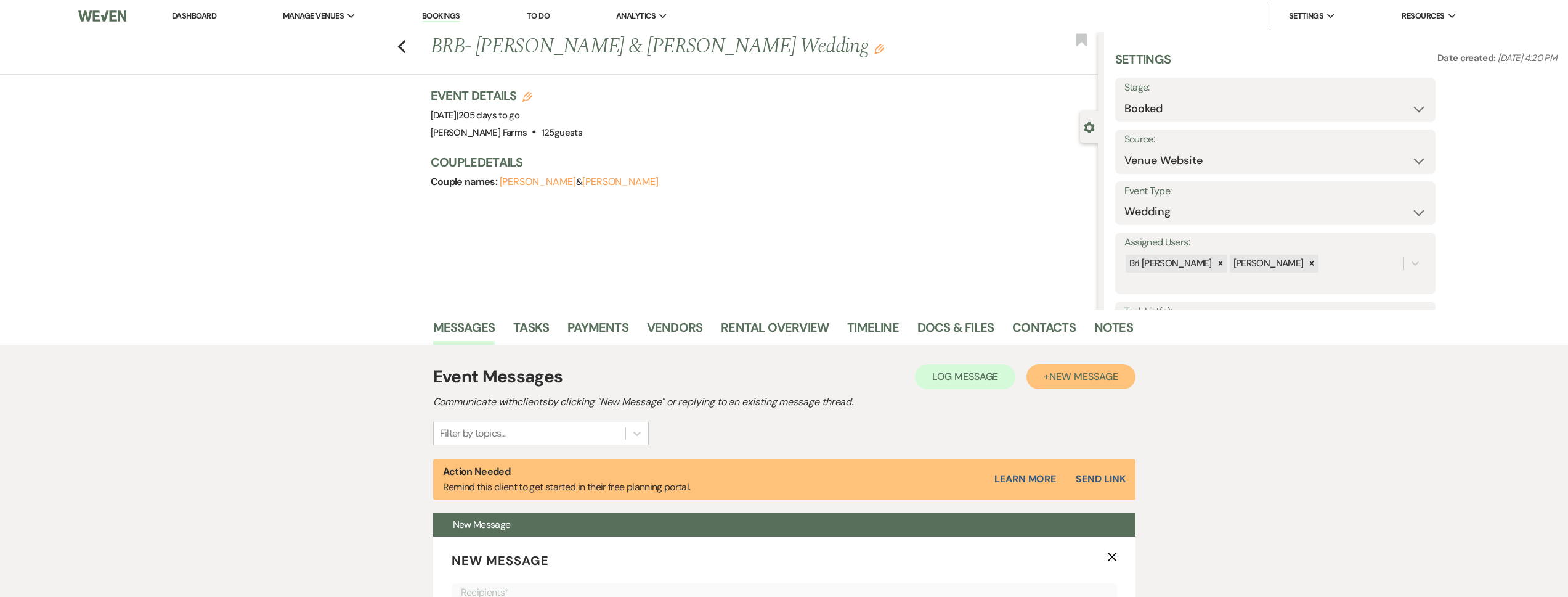
click at [1060, 381] on span "New Message" at bounding box center [1083, 377] width 68 height 13
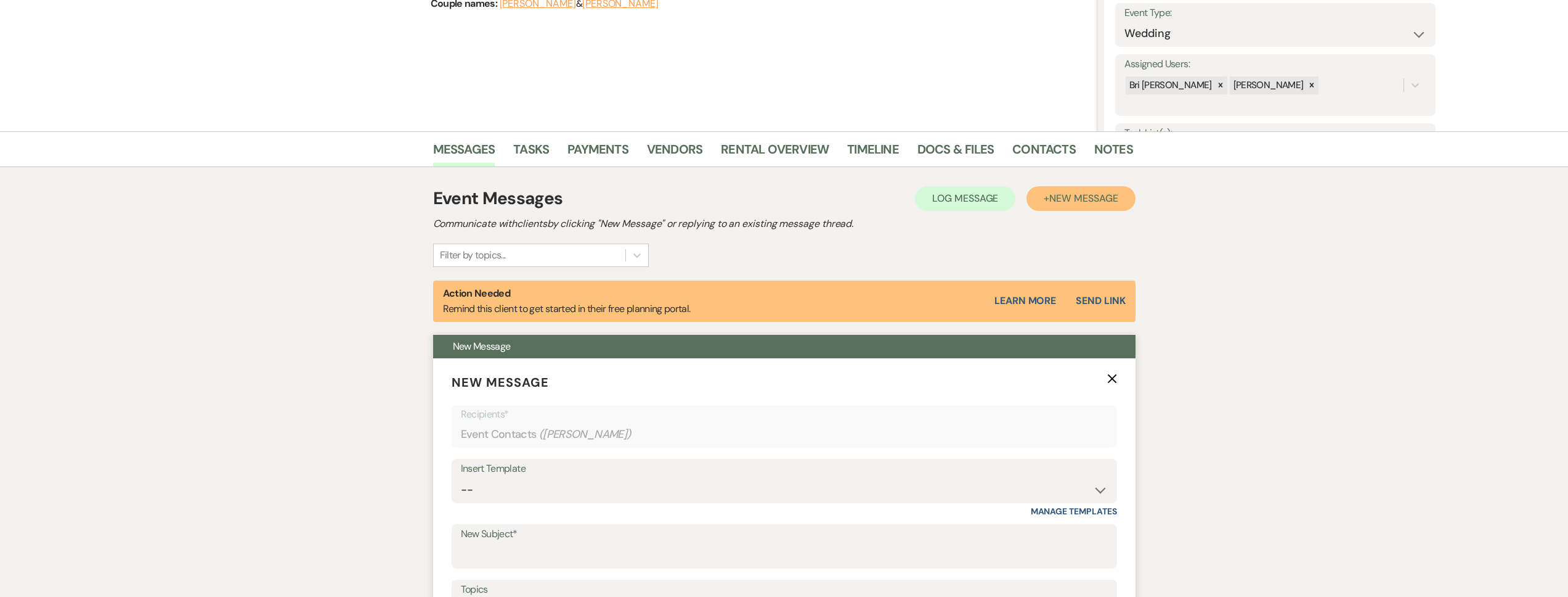
scroll to position [217, 0]
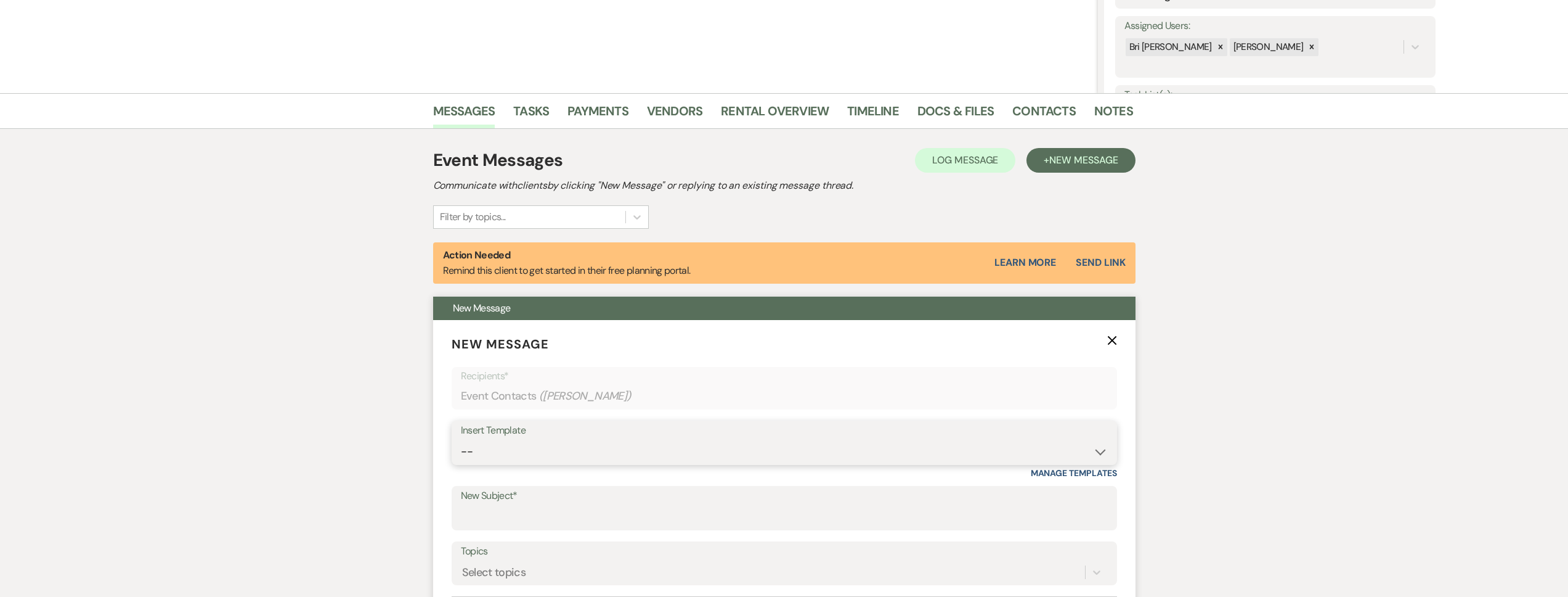
click at [571, 450] on select "-- Tour Request Response Follow Up Contract (Pre-Booked Leads) Weven Planning P…" at bounding box center [784, 451] width 647 height 24
select select "2893"
click at [461, 439] on select "-- Tour Request Response Follow Up Contract (Pre-Booked Leads) Weven Planning P…" at bounding box center [784, 451] width 647 height 24
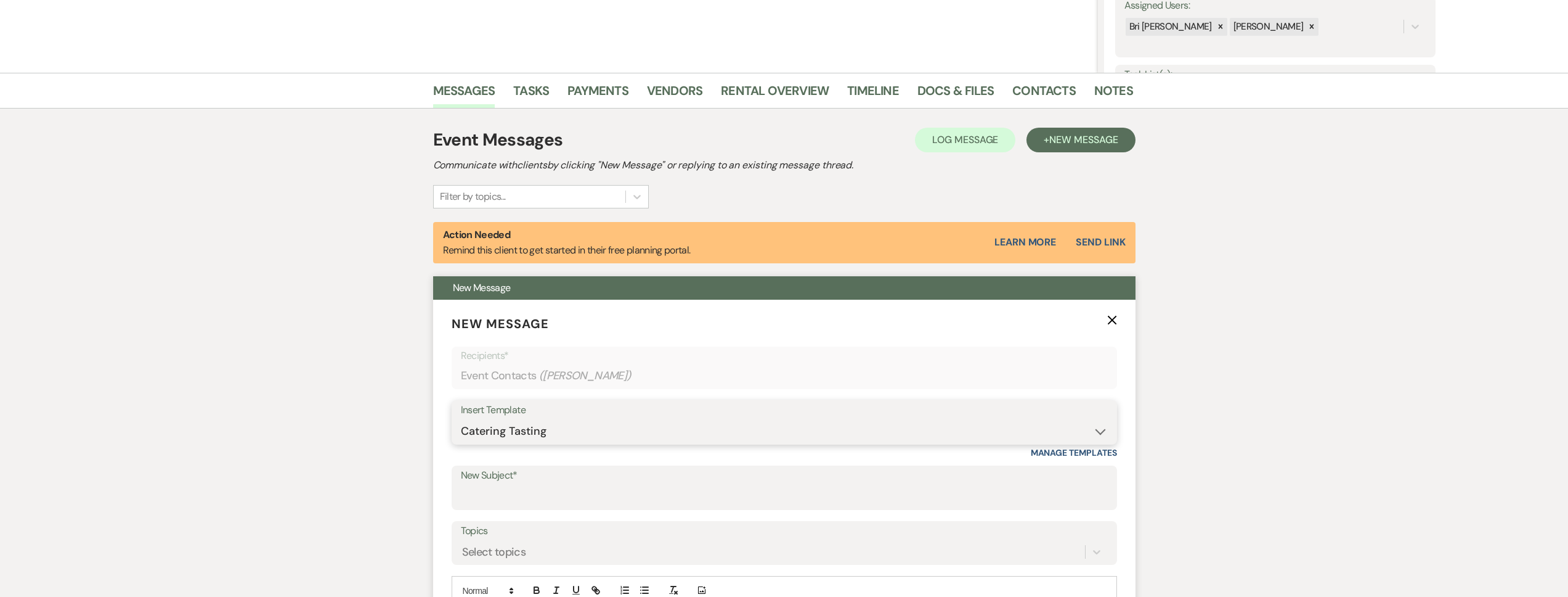
type input "Catering Tasting"
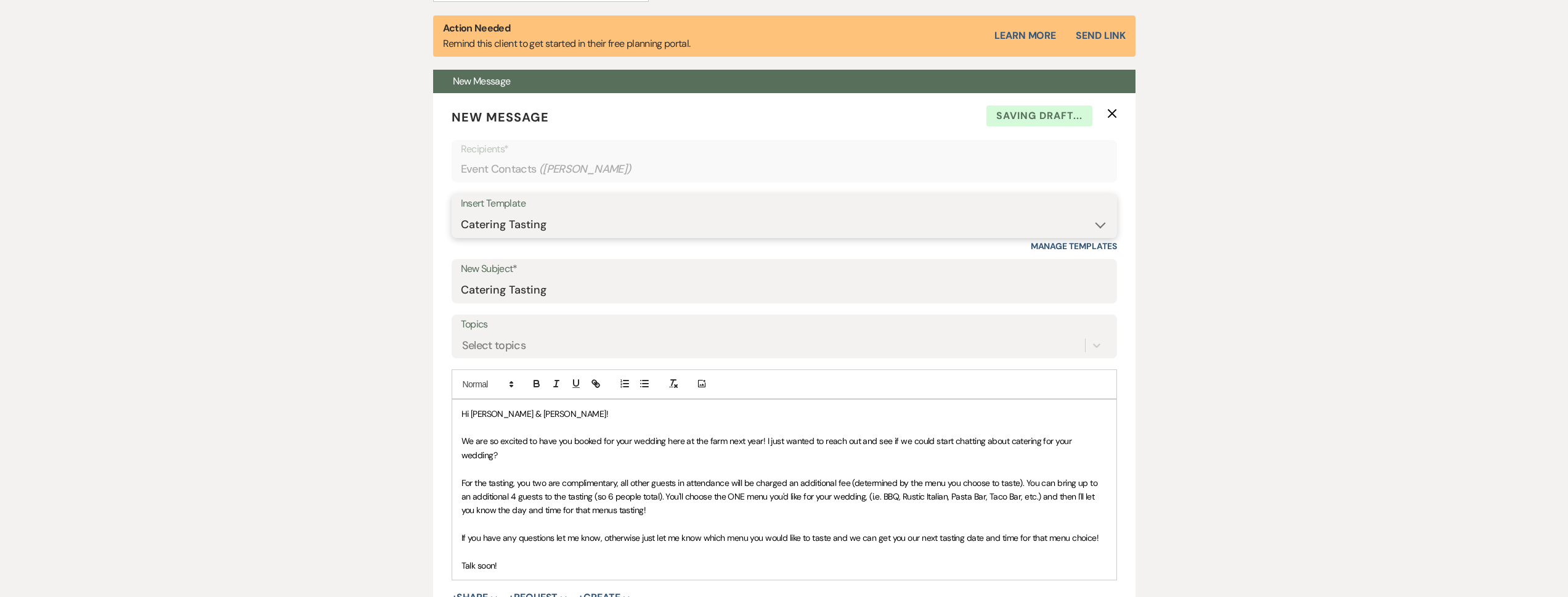
scroll to position [624, 0]
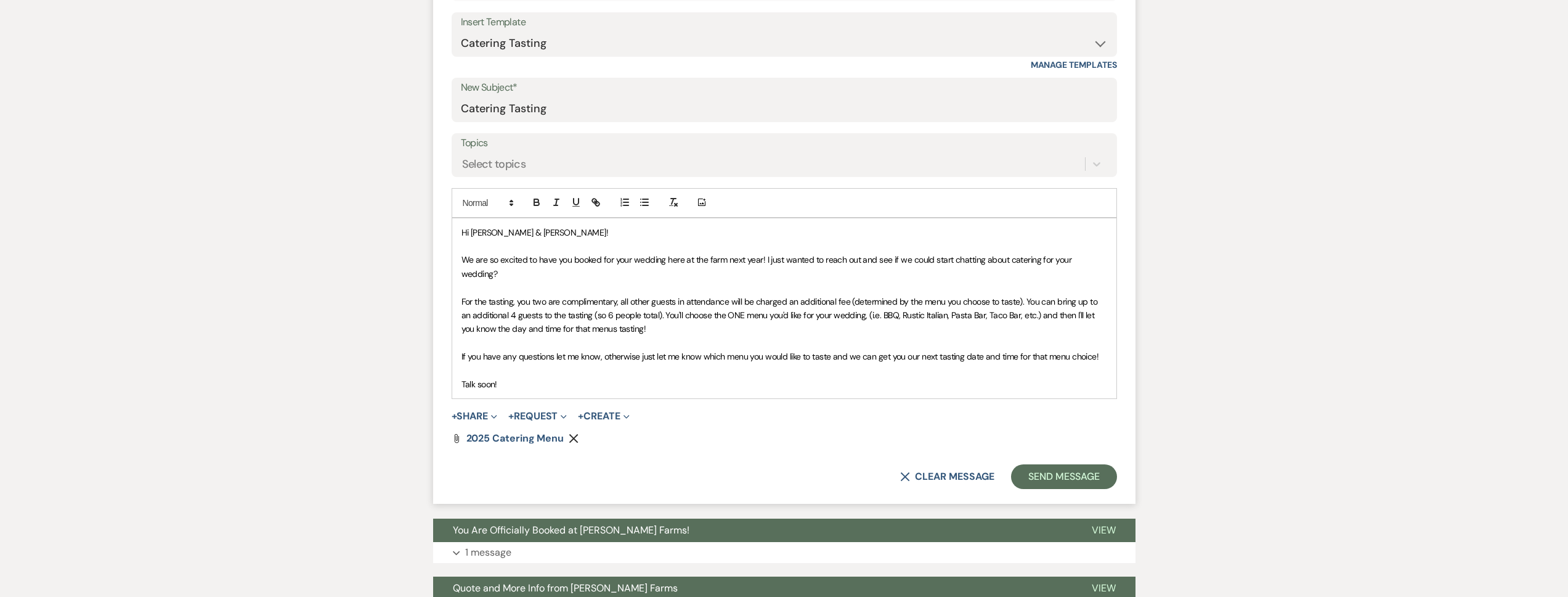
click at [1025, 475] on form "New Message X Saving draft... Recipients* Event Contacts ( [PERSON_NAME] ) Inse…" at bounding box center [784, 208] width 702 height 592
click at [1024, 468] on button "Send Message" at bounding box center [1064, 476] width 105 height 24
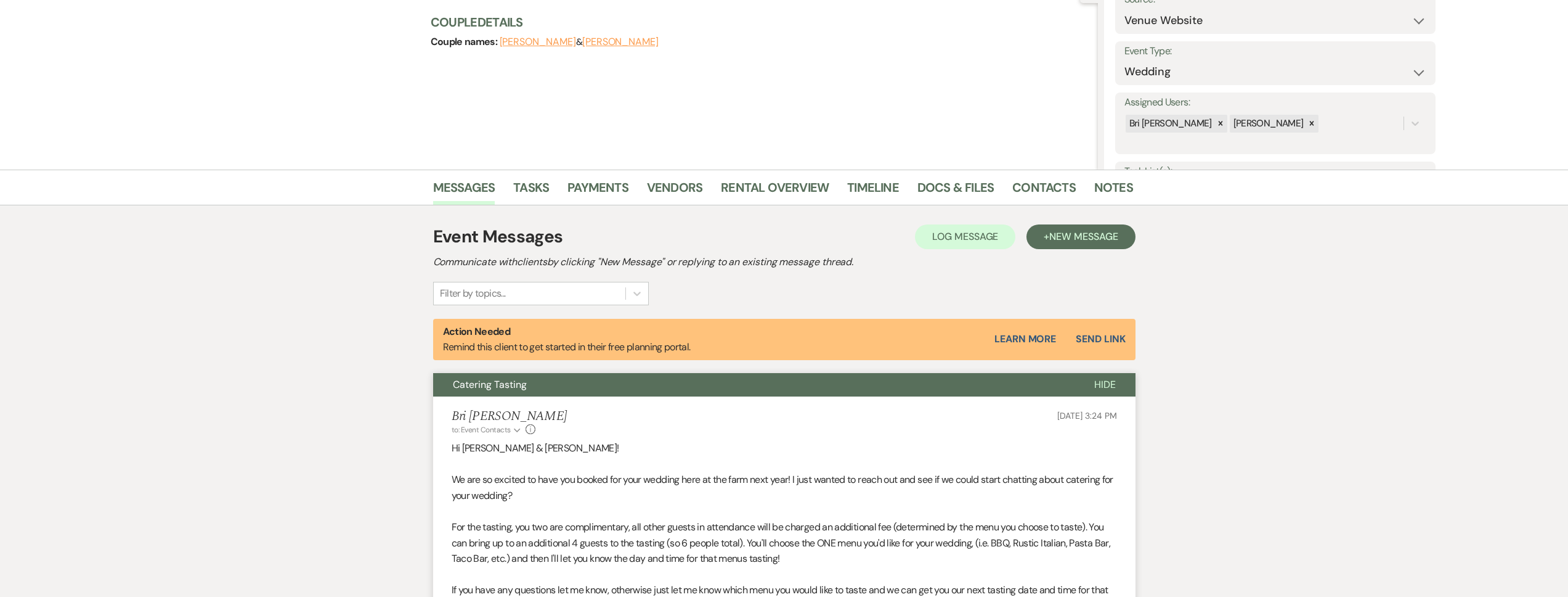
scroll to position [0, 0]
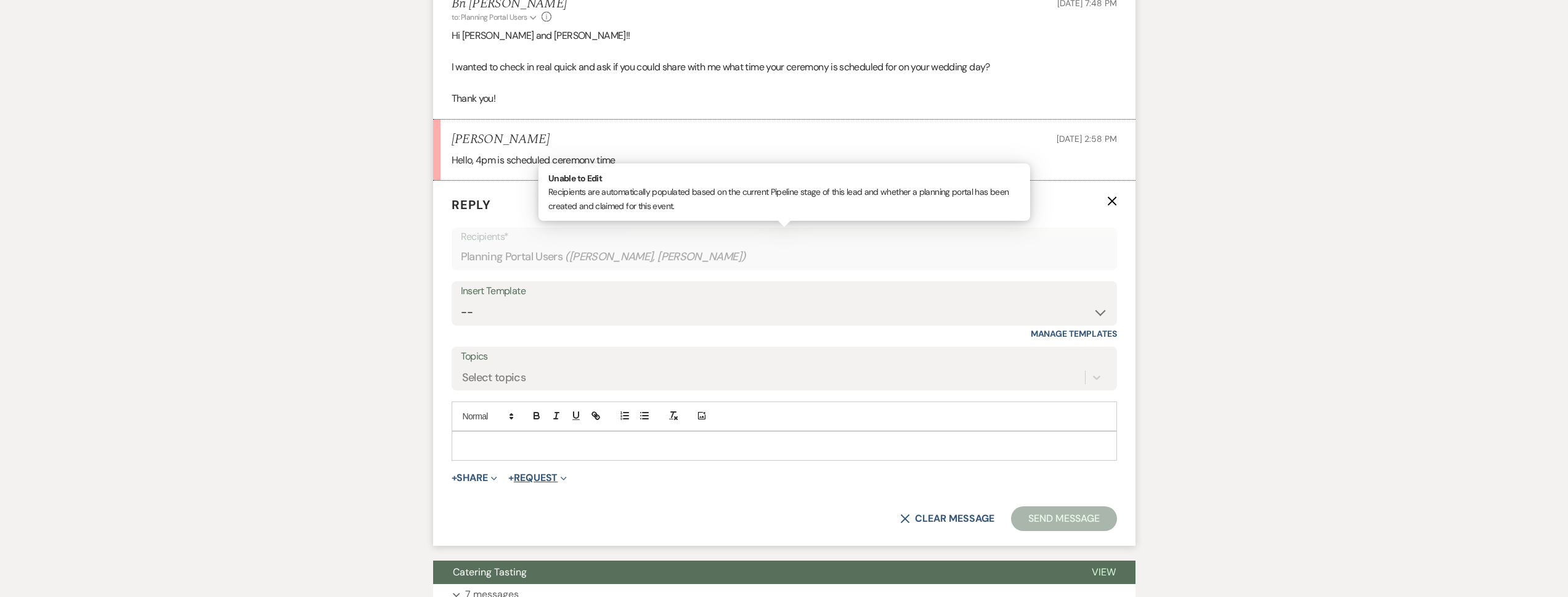
scroll to position [444, 0]
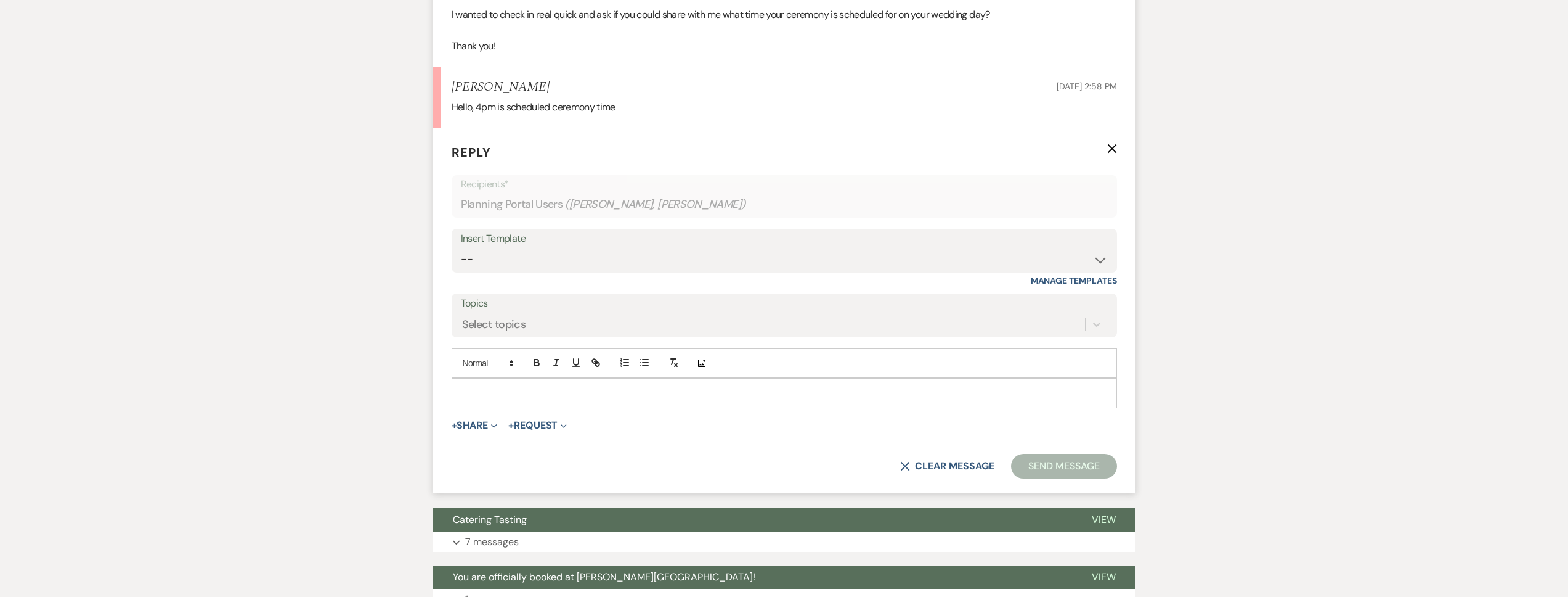
click at [499, 402] on div at bounding box center [784, 393] width 664 height 28
click at [543, 394] on p "Awesome!! I will be reaaching out soon to schedule your final details call and …" at bounding box center [785, 392] width 646 height 13
click at [1058, 457] on button "Send Message" at bounding box center [1064, 465] width 105 height 24
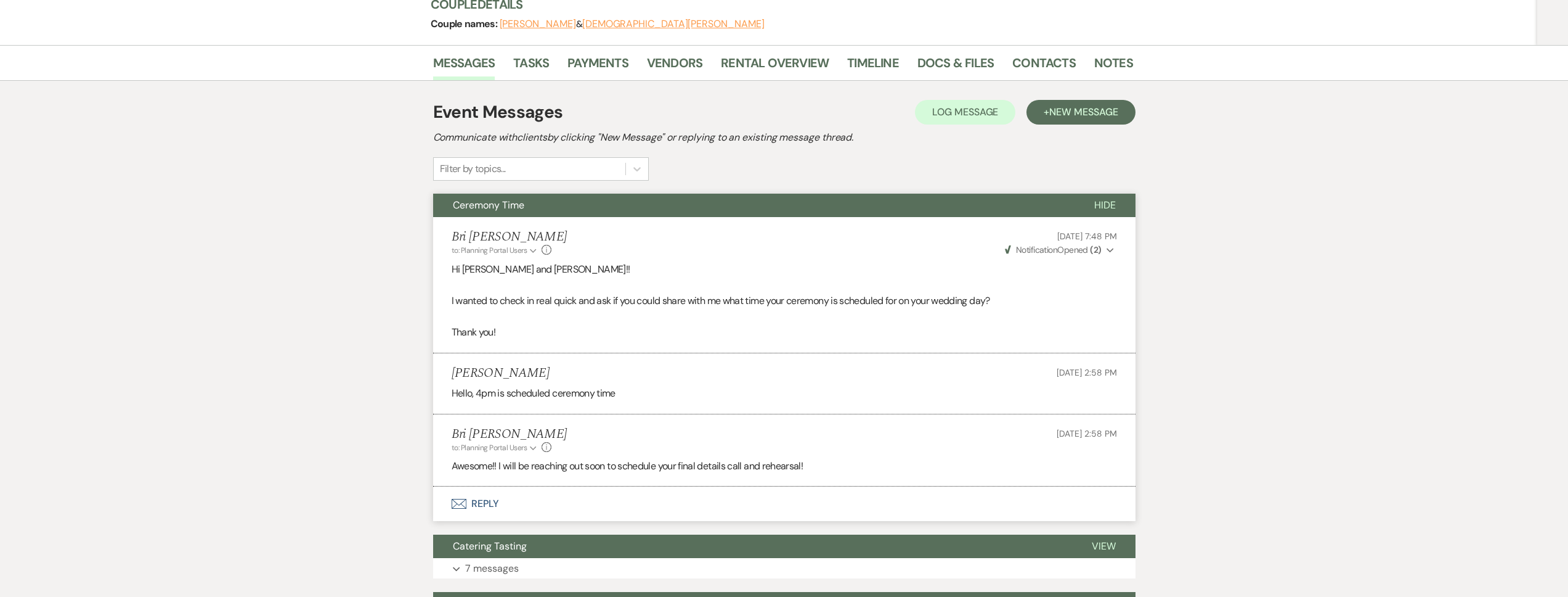
scroll to position [0, 0]
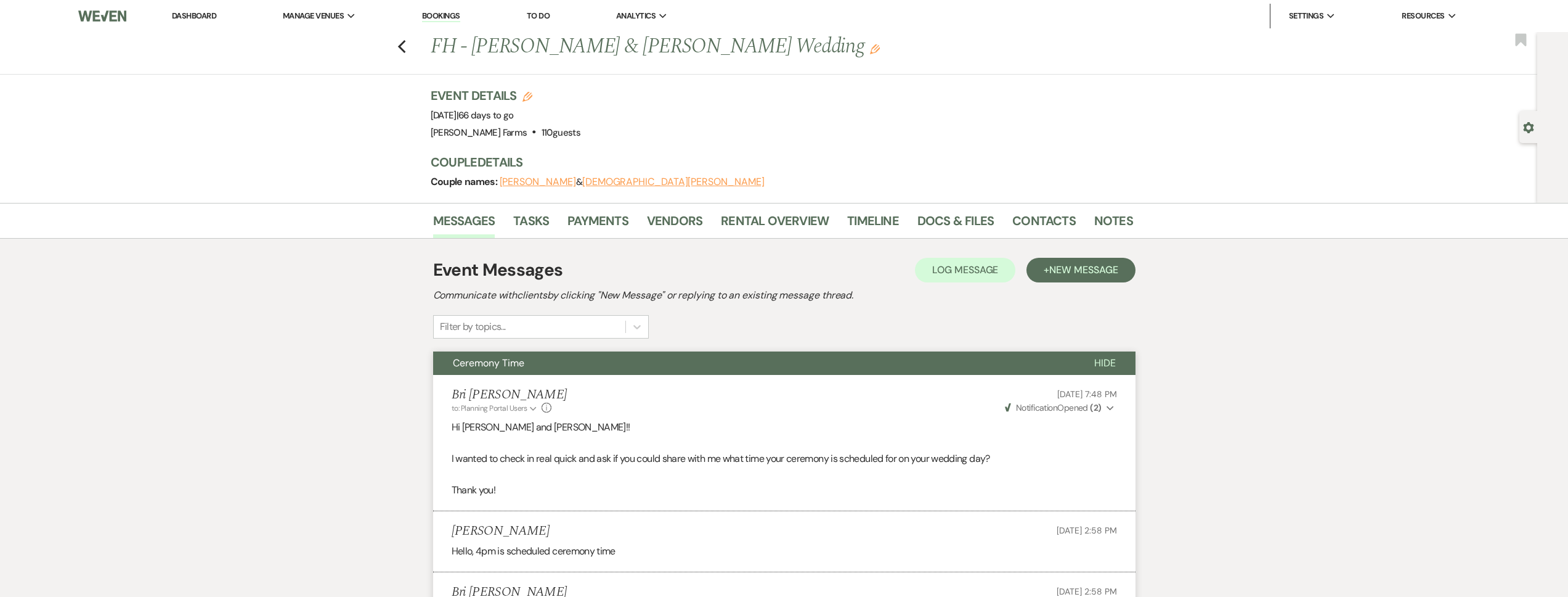
click at [400, 46] on div "Previous FH - Mikayla Albers & Christian Gabaldon's Wedding Edit Bookmark" at bounding box center [765, 53] width 1544 height 42
click at [401, 46] on icon "Previous" at bounding box center [402, 46] width 9 height 15
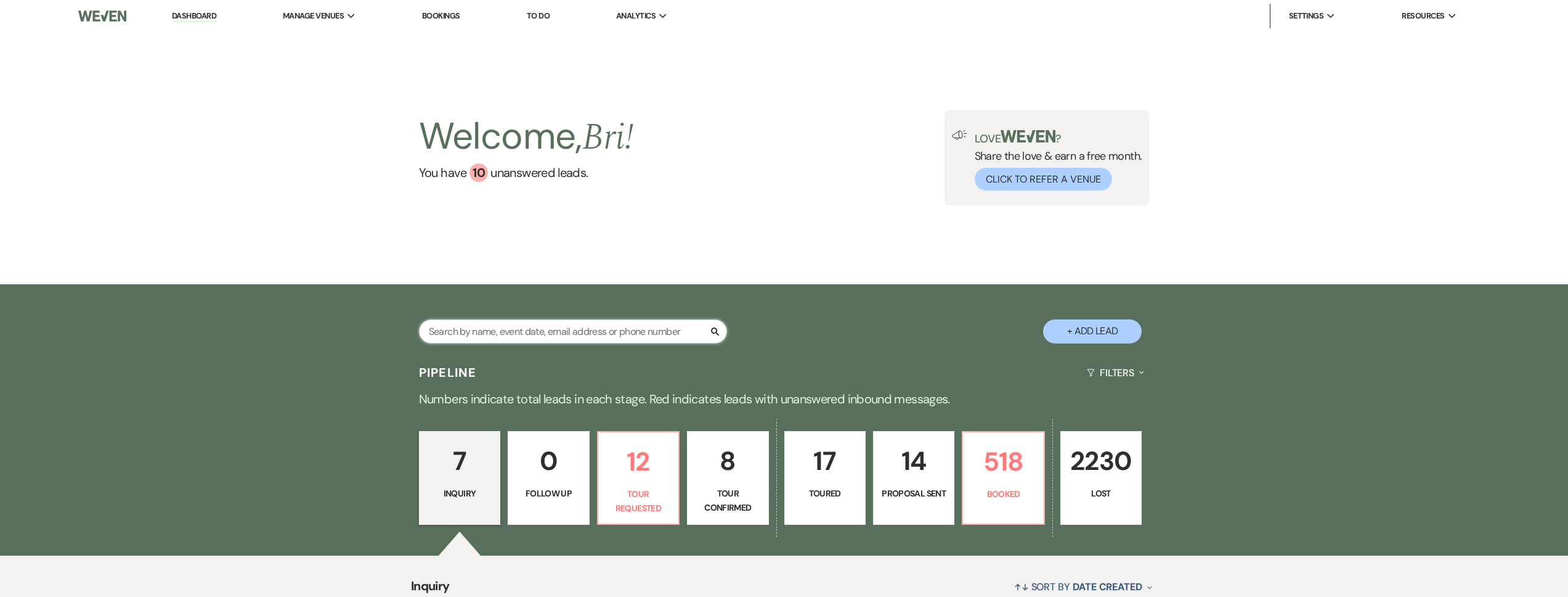
click at [465, 333] on input "text" at bounding box center [572, 331] width 308 height 24
type input "garza"
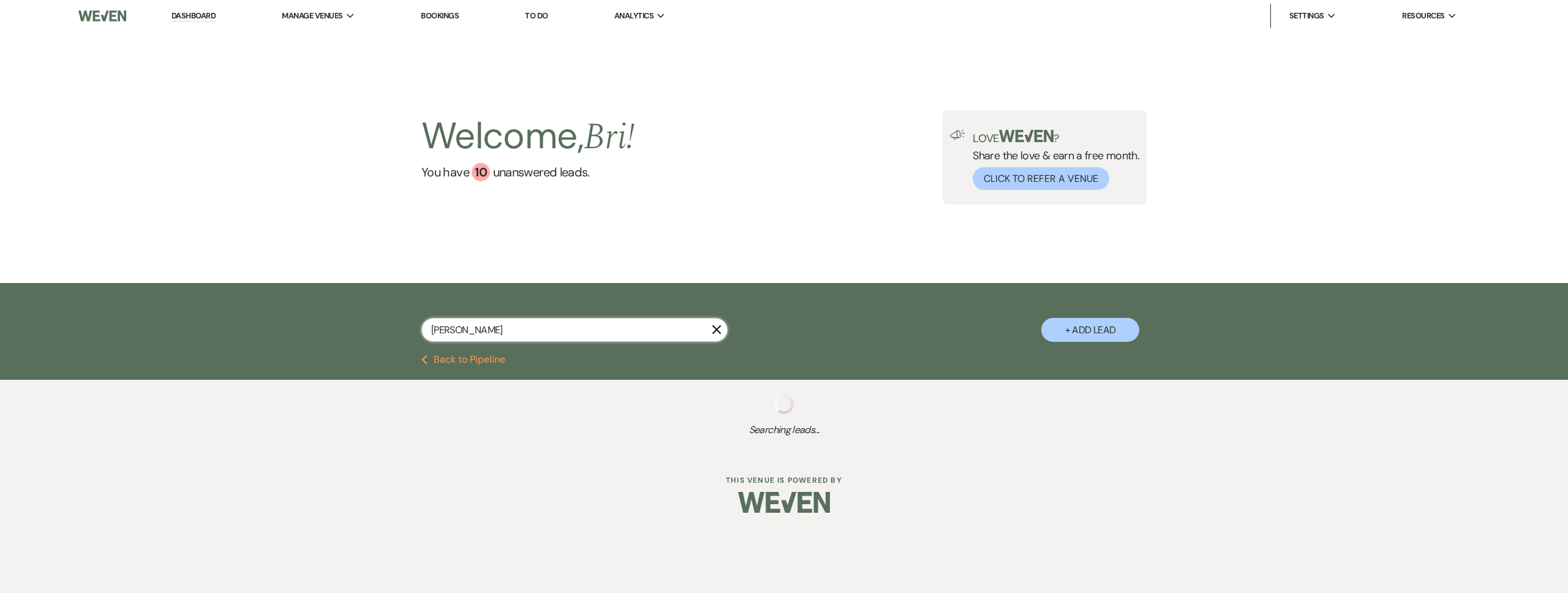
select select "8"
select select "5"
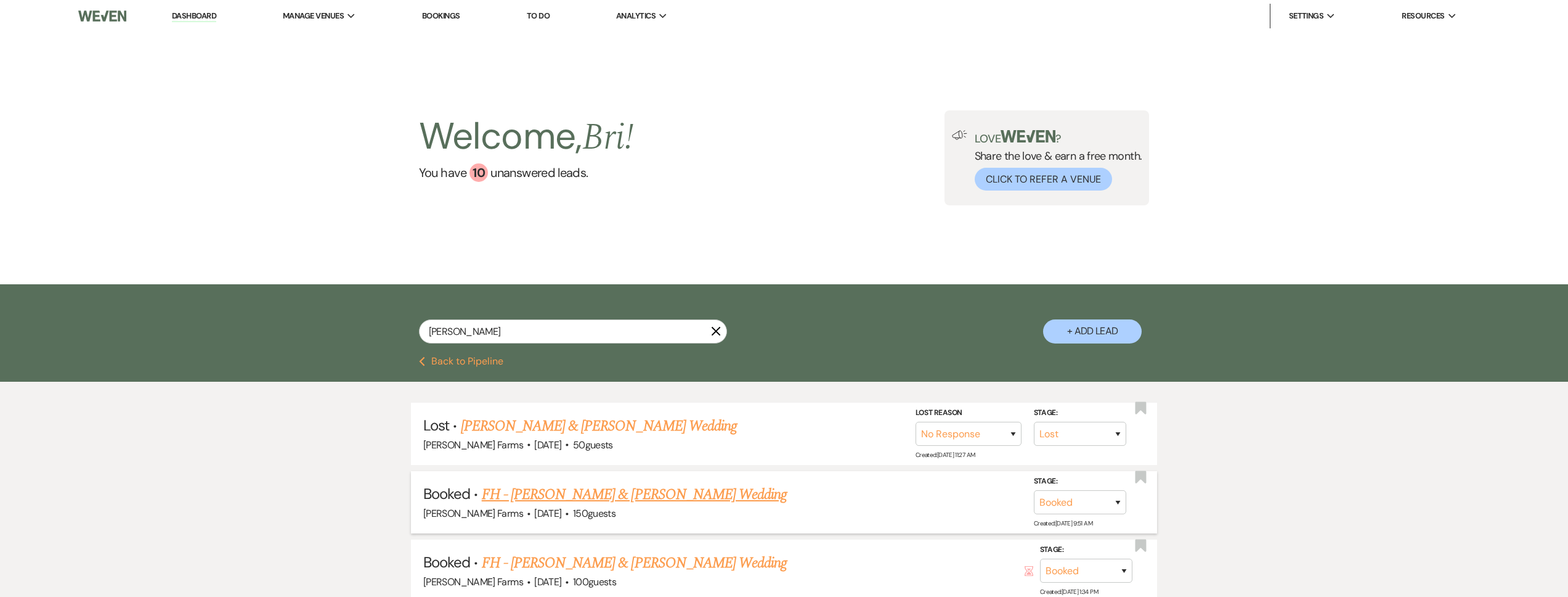
click at [580, 495] on link "FH - [PERSON_NAME] & [PERSON_NAME] Wedding" at bounding box center [635, 494] width 306 height 22
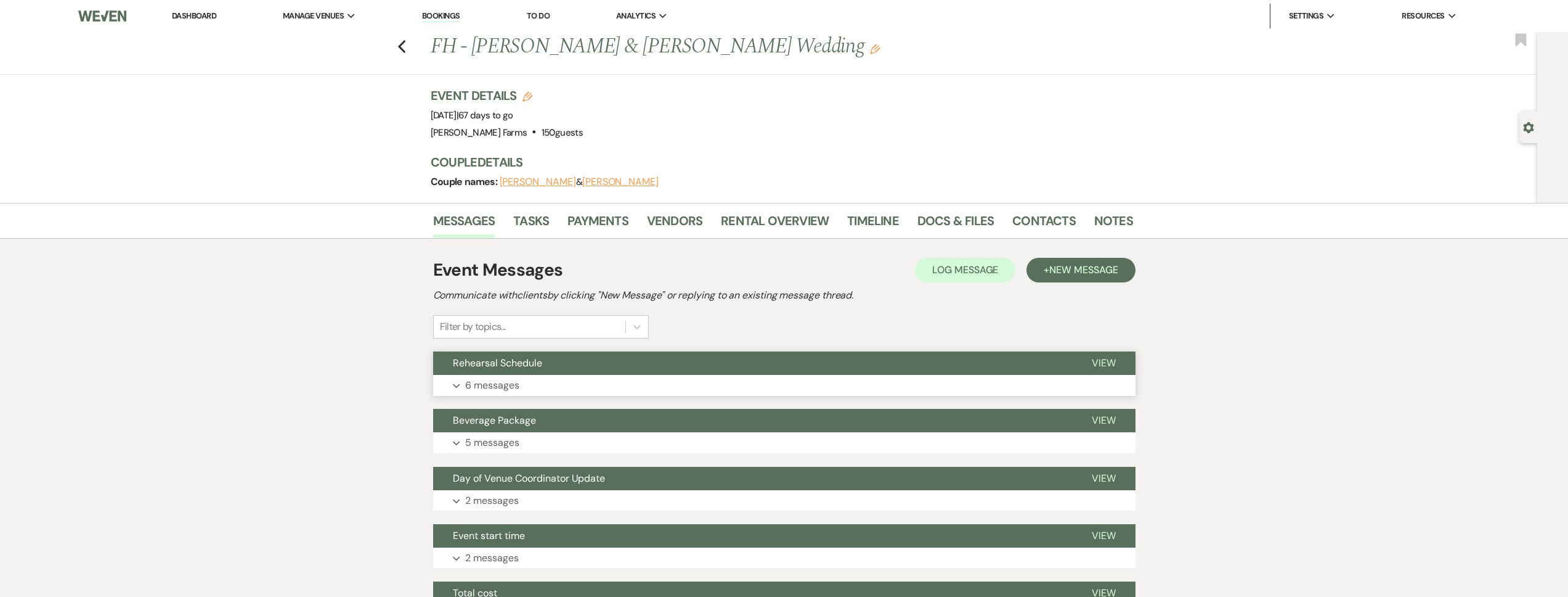
click at [514, 385] on p "6 messages" at bounding box center [492, 385] width 54 height 16
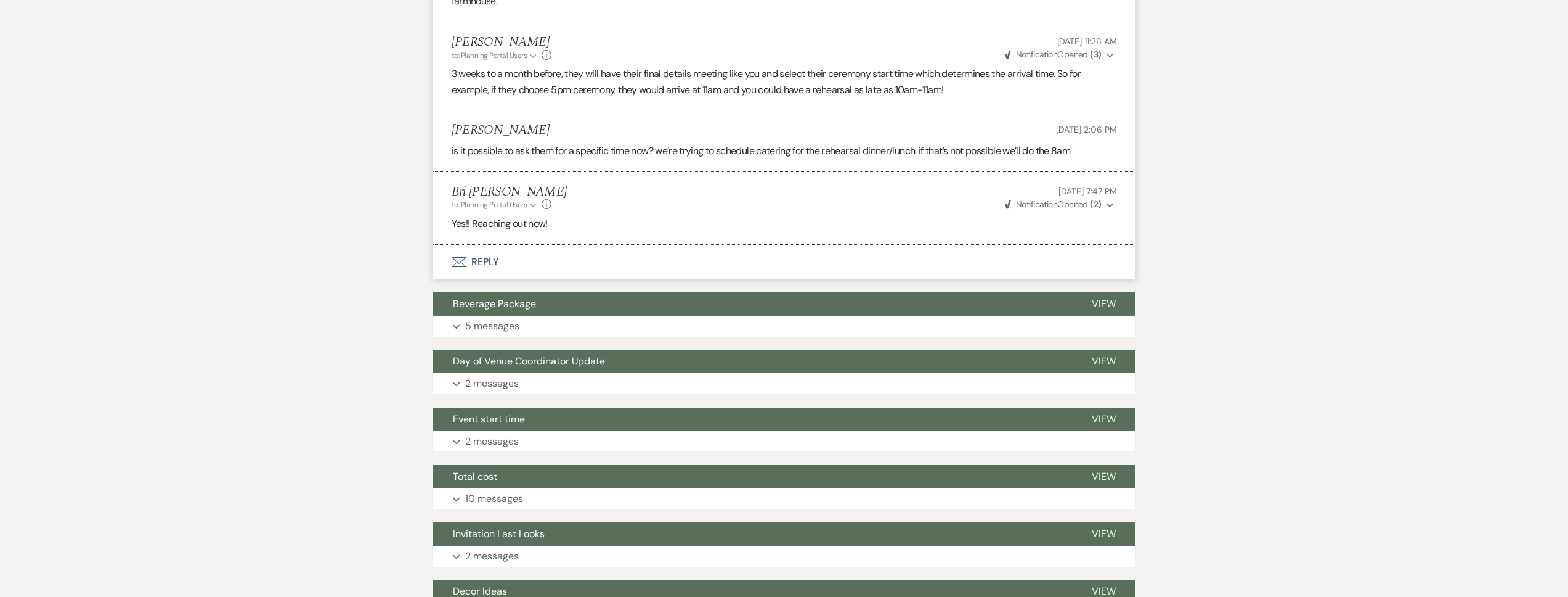
scroll to position [741, 0]
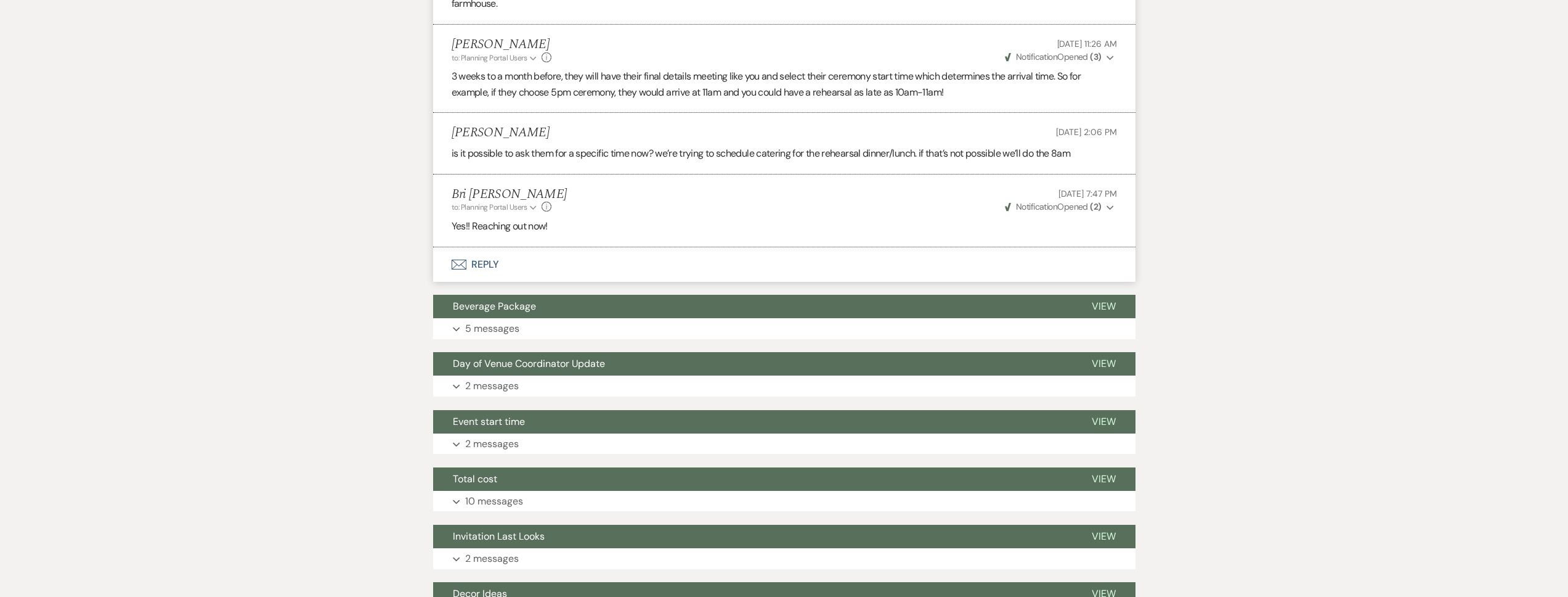
click at [546, 261] on button "Envelope Reply" at bounding box center [784, 264] width 702 height 35
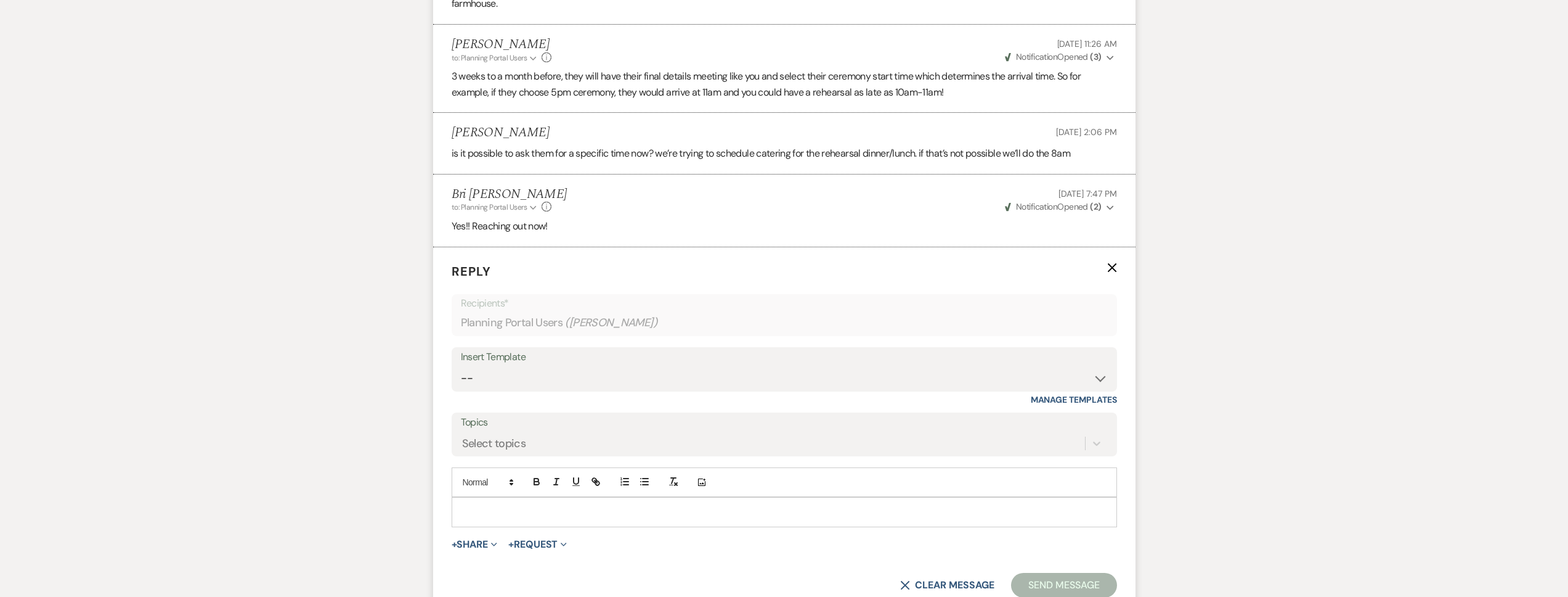
click at [495, 512] on p at bounding box center [785, 511] width 646 height 13
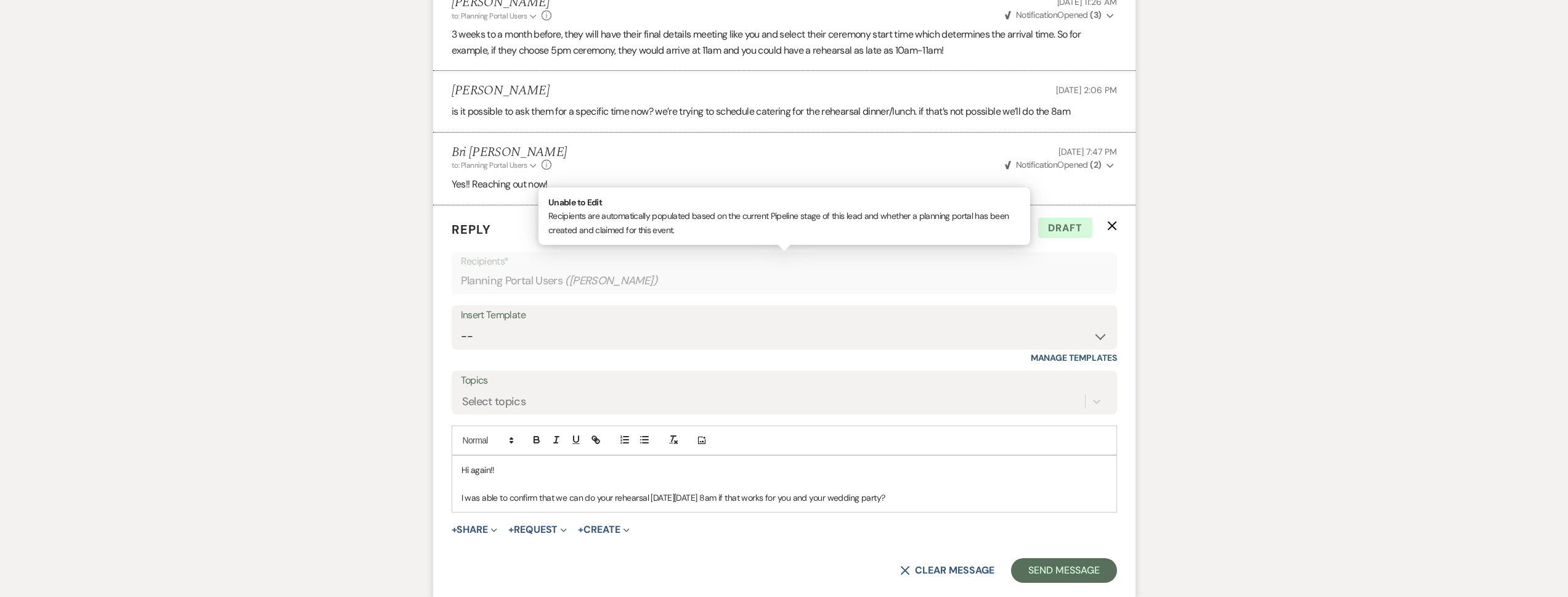
scroll to position [774, 0]
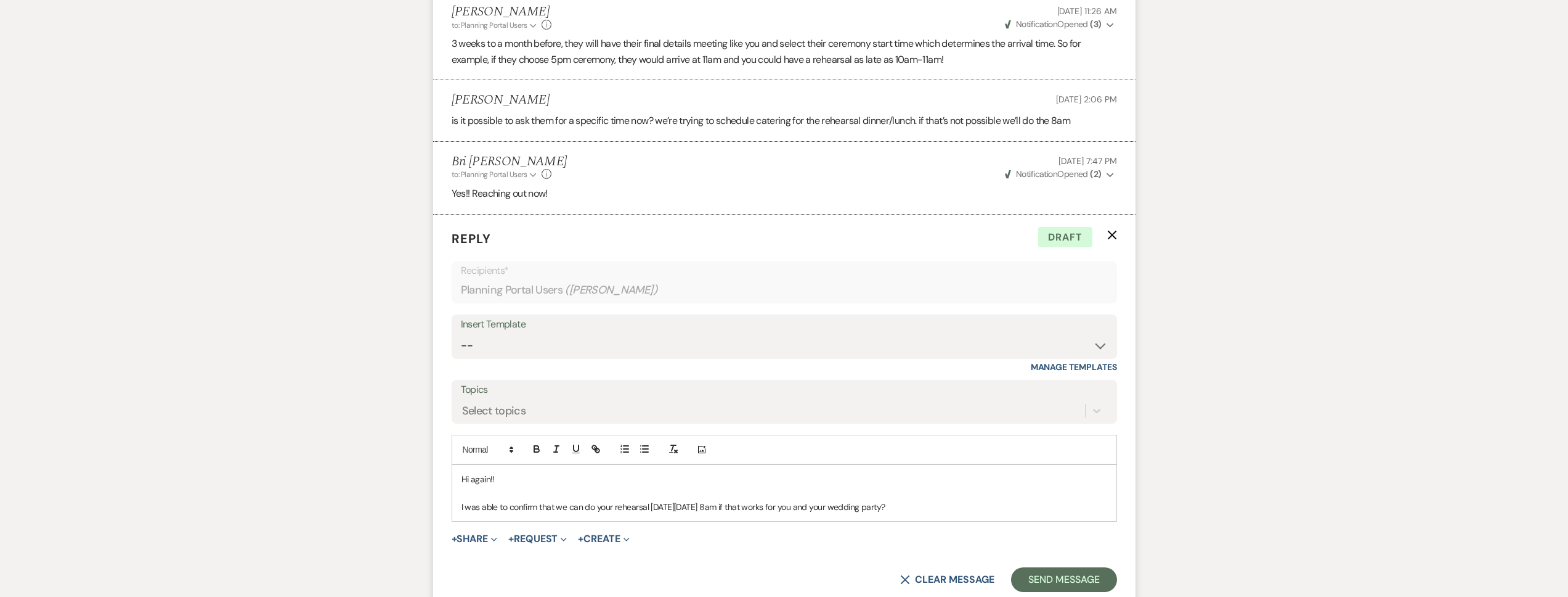
click at [649, 505] on p "I was able to confirm that we can do your rehearsal on Sunday, November 23, at …" at bounding box center [785, 506] width 646 height 13
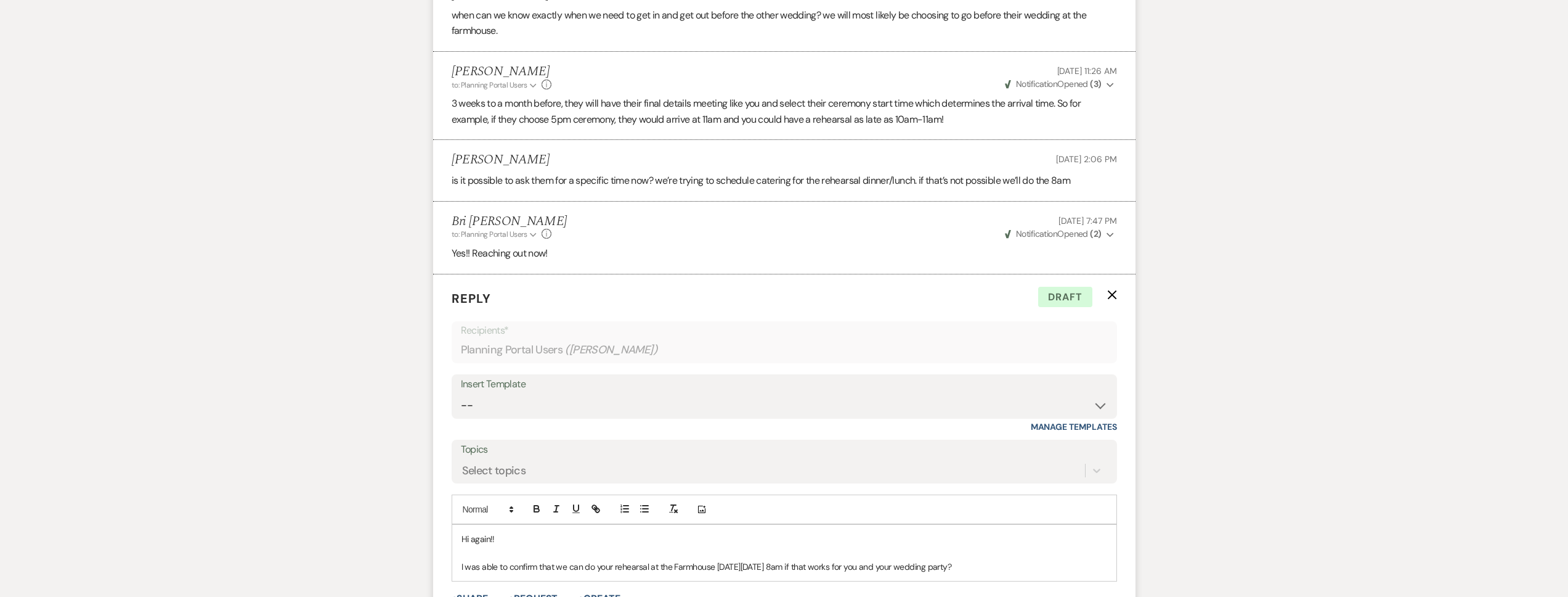
scroll to position [806, 0]
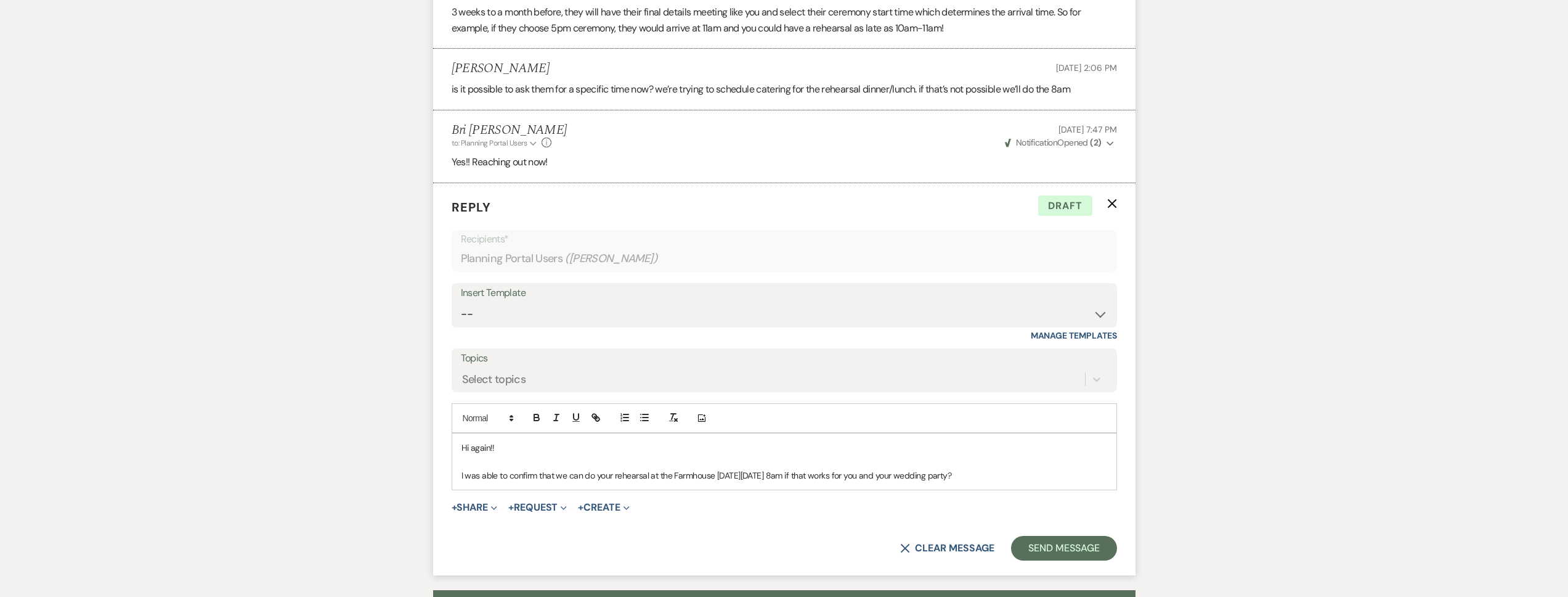
click at [824, 478] on p "I was able to confirm that we can do your rehearsal at the Farmhouse on Sunday,…" at bounding box center [785, 475] width 646 height 13
click at [1080, 547] on button "Send Message" at bounding box center [1064, 548] width 105 height 24
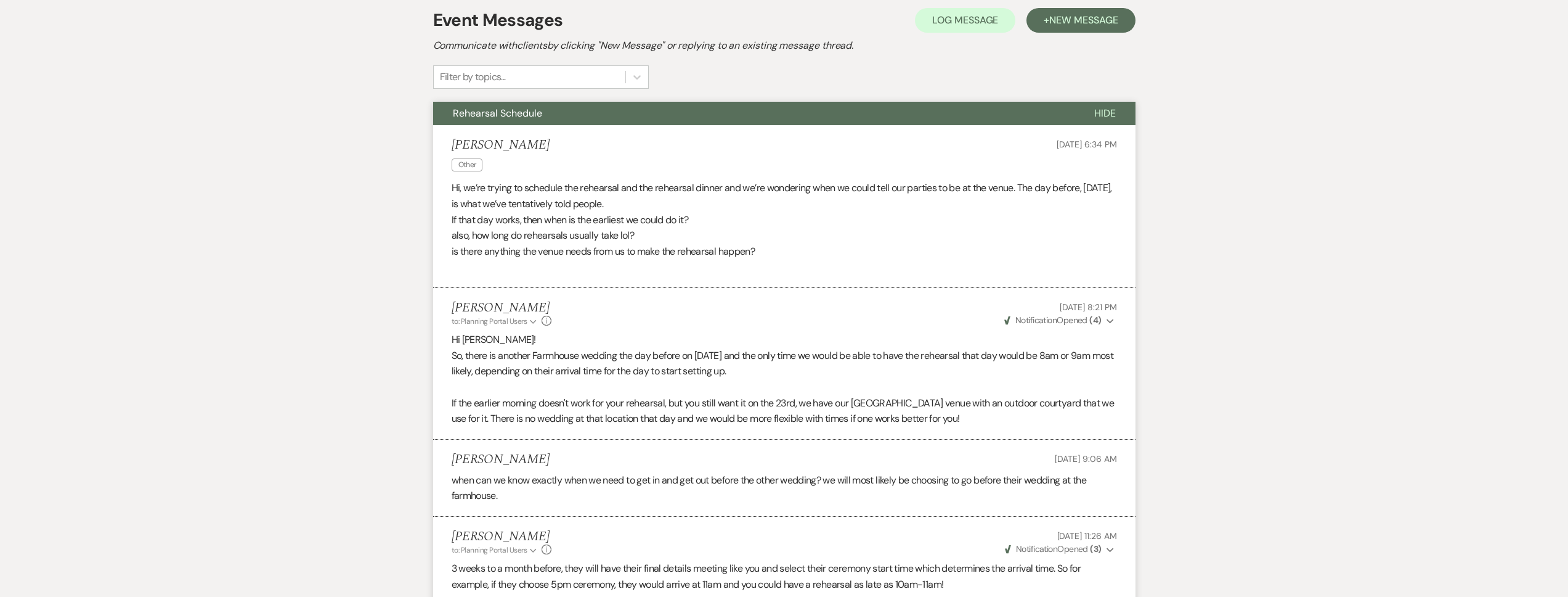
scroll to position [0, 0]
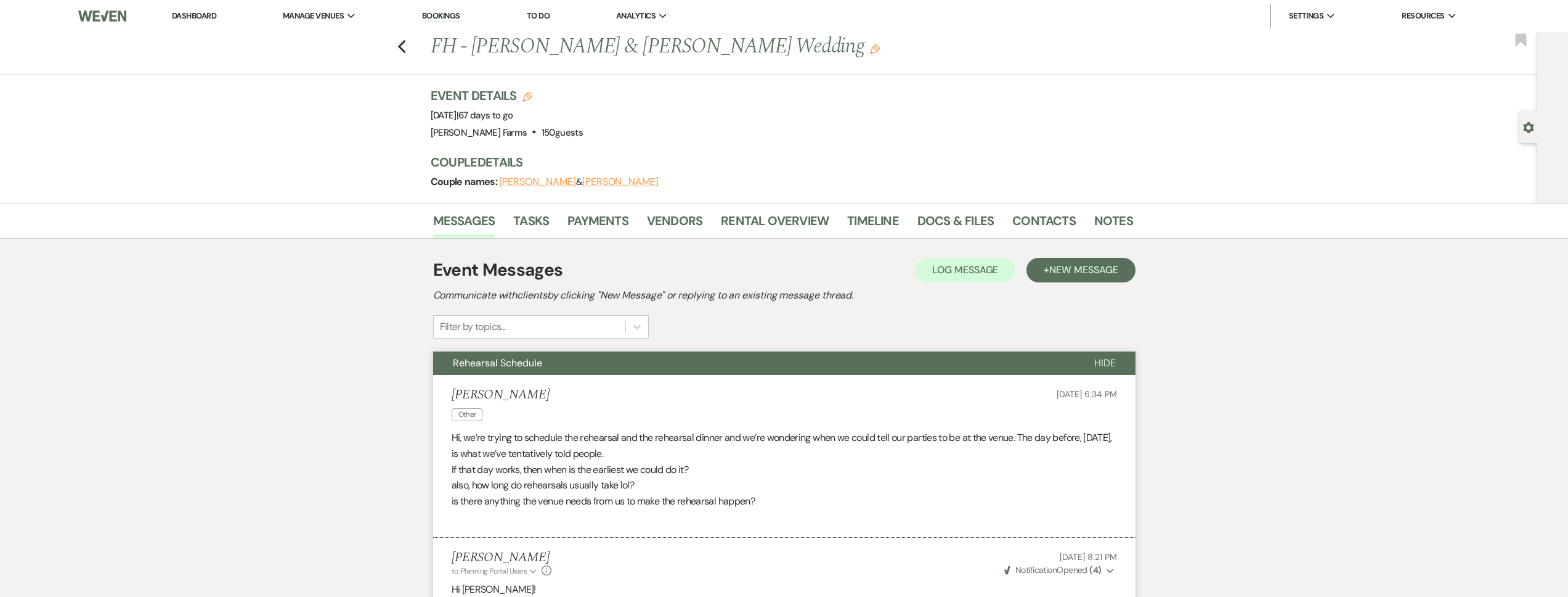
click at [207, 10] on link "Dashboard" at bounding box center [194, 15] width 45 height 10
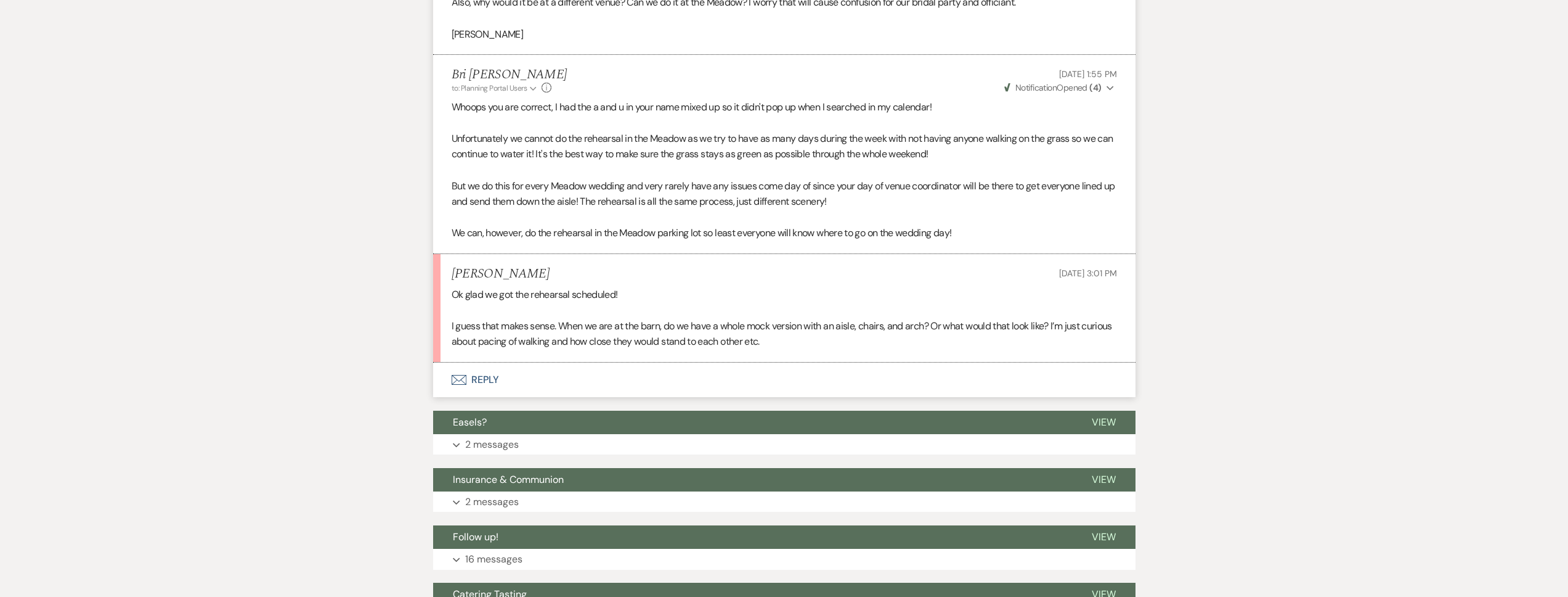
click at [577, 377] on button "Envelope Reply" at bounding box center [784, 380] width 702 height 35
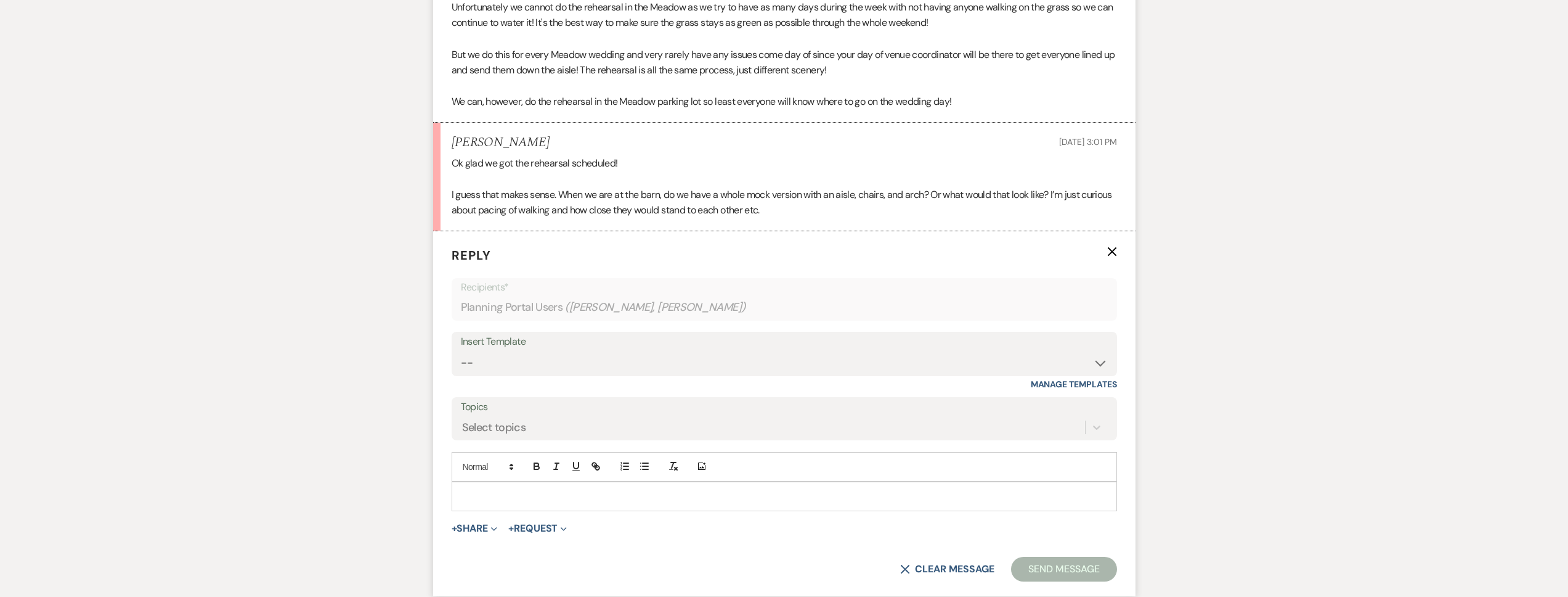
scroll to position [886, 0]
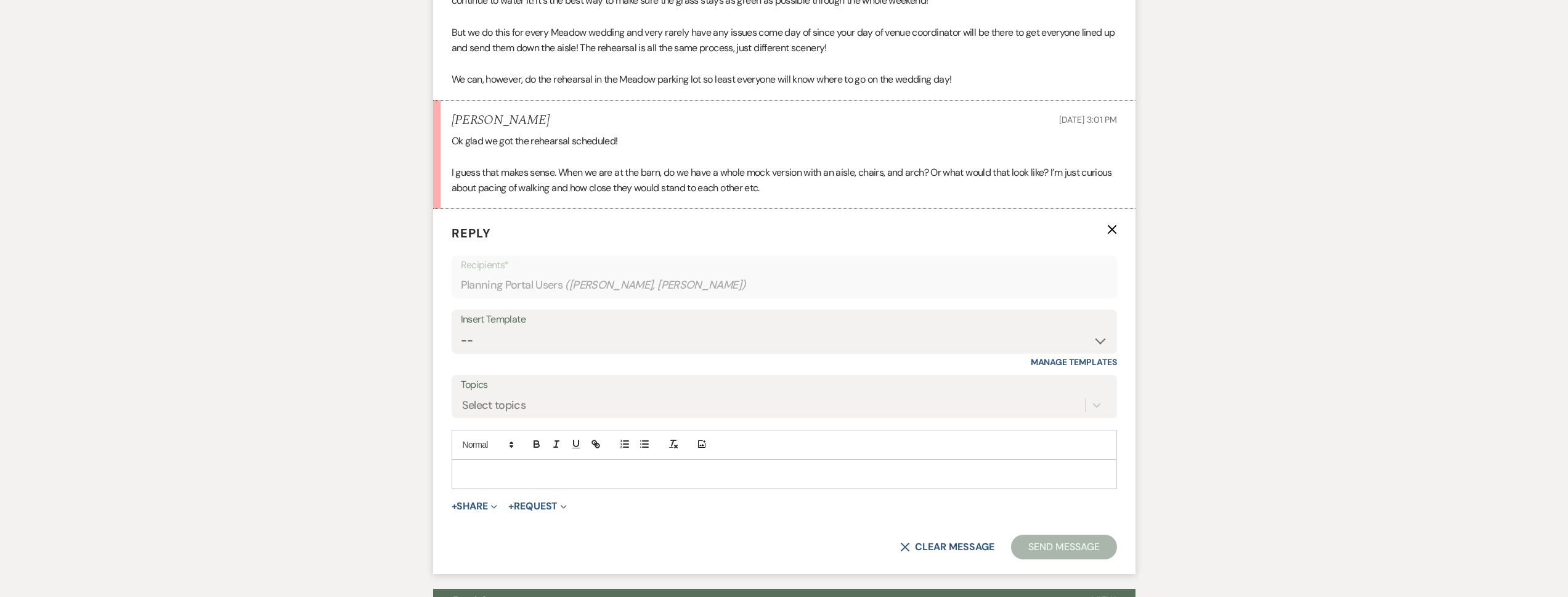
click at [529, 473] on p at bounding box center [785, 474] width 646 height 13
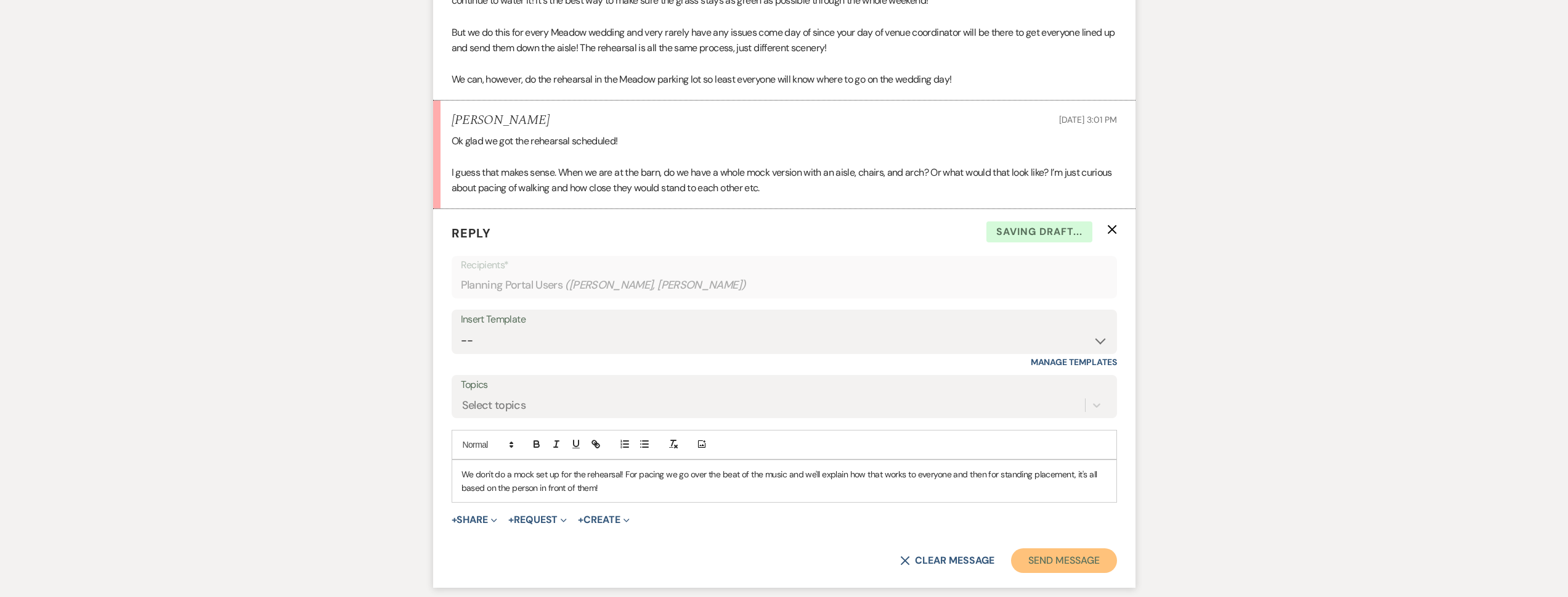
click at [1053, 561] on button "Send Message" at bounding box center [1064, 560] width 105 height 24
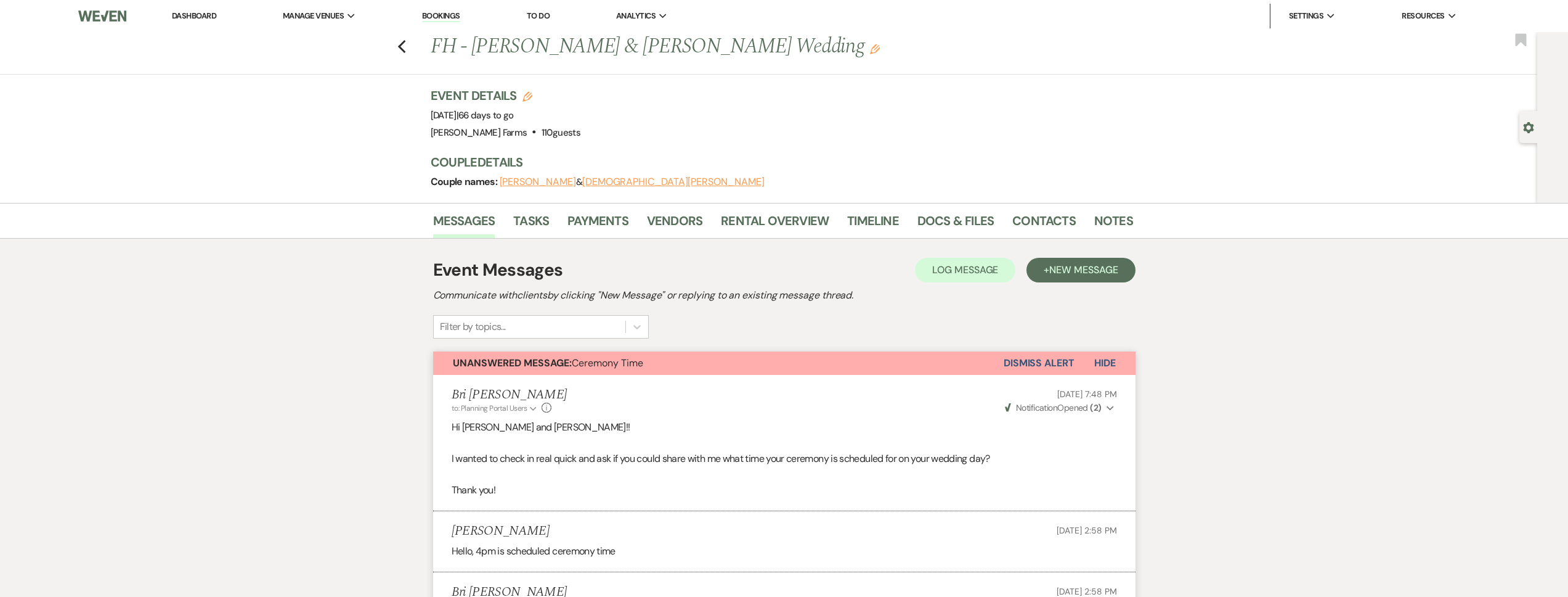
click at [1039, 364] on button "Dismiss Alert" at bounding box center [1039, 363] width 71 height 24
